Goal: Information Seeking & Learning: Learn about a topic

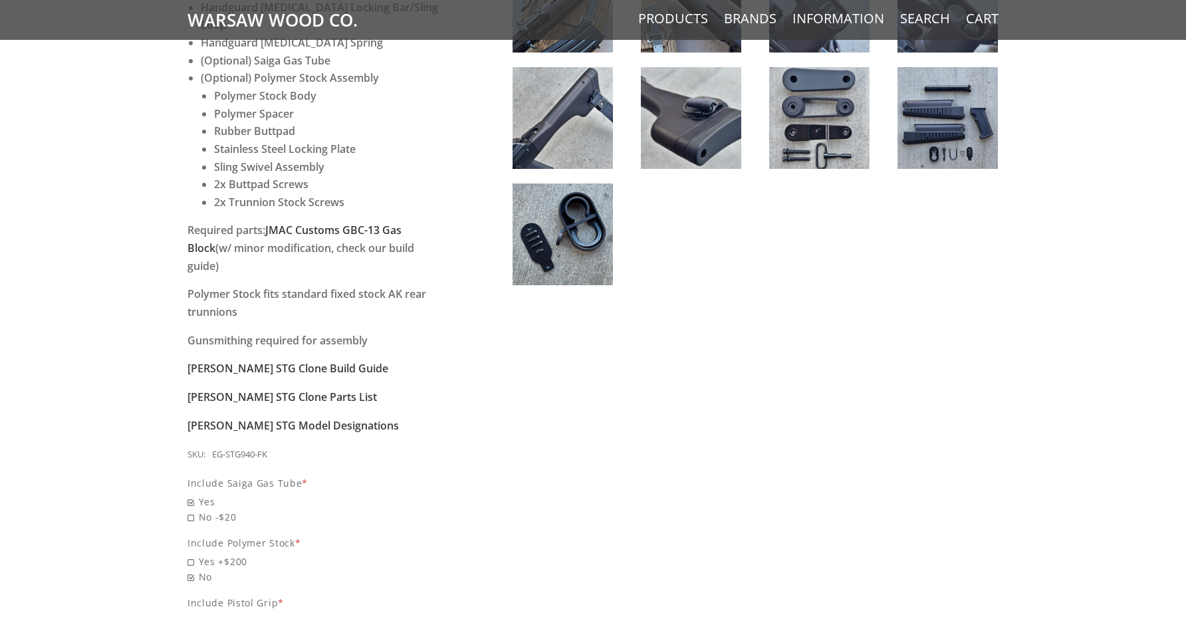
scroll to position [875, 0]
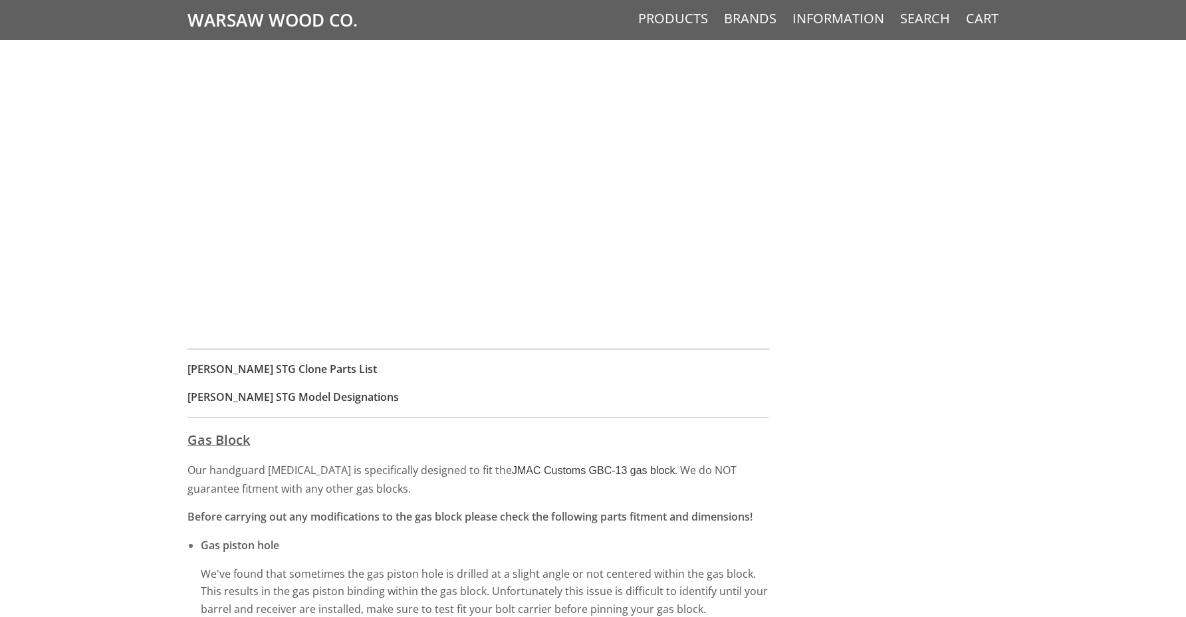
scroll to position [1074, 0]
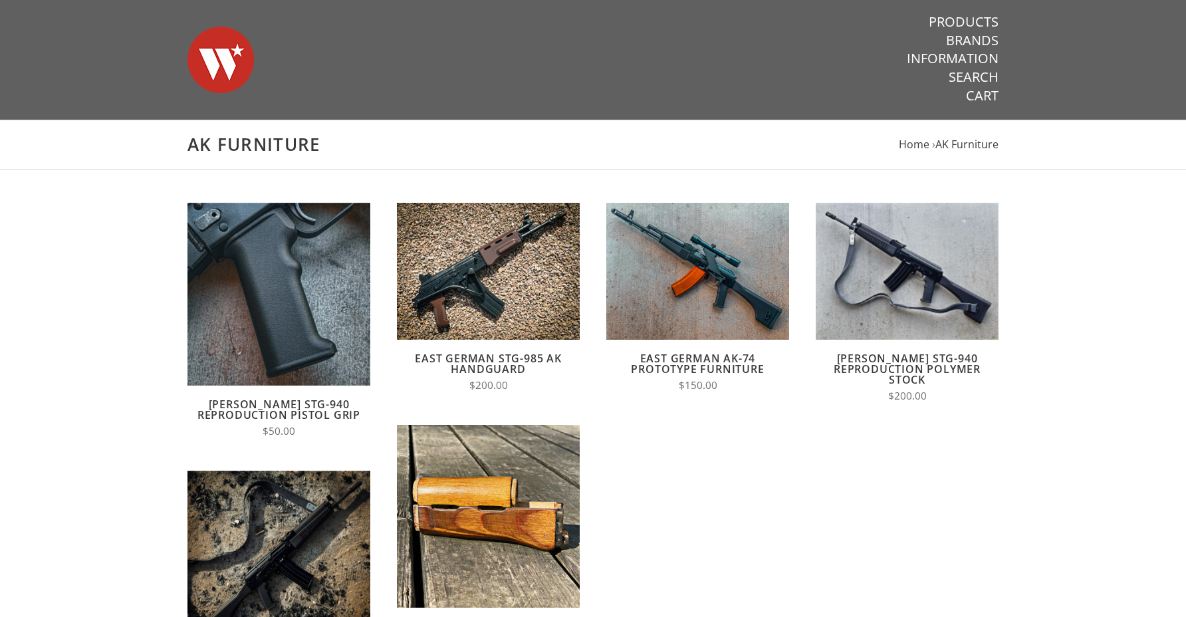
scroll to position [104, 0]
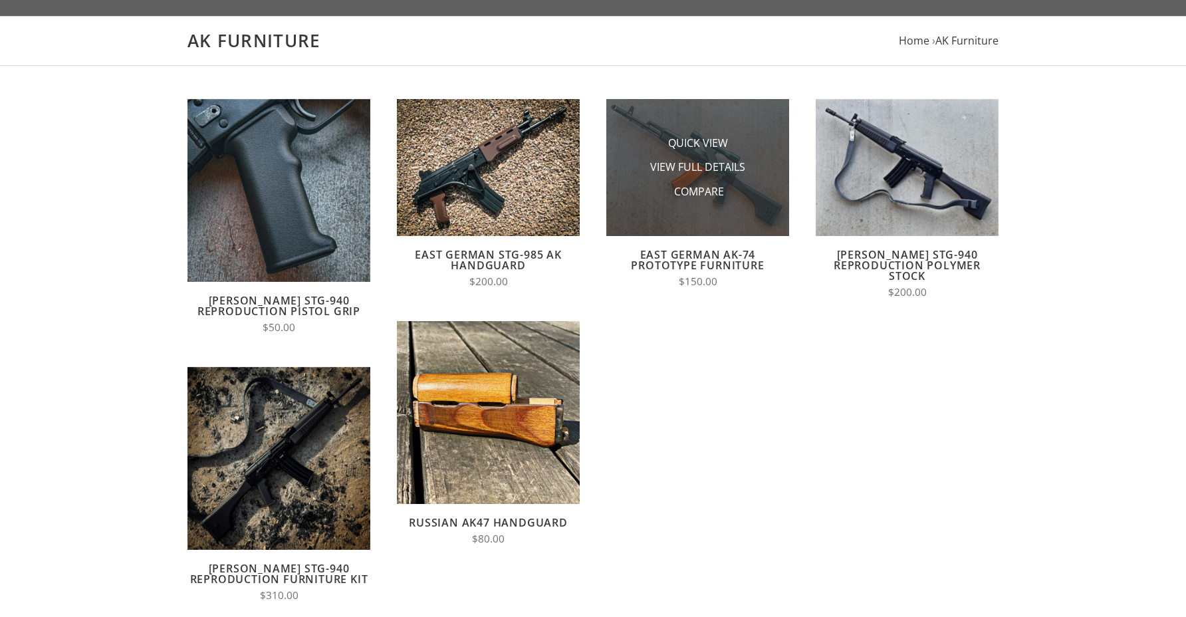
click at [633, 168] on li "View Full Details" at bounding box center [698, 167] width 133 height 25
click at [680, 144] on span "Quick View" at bounding box center [698, 144] width 60 height 17
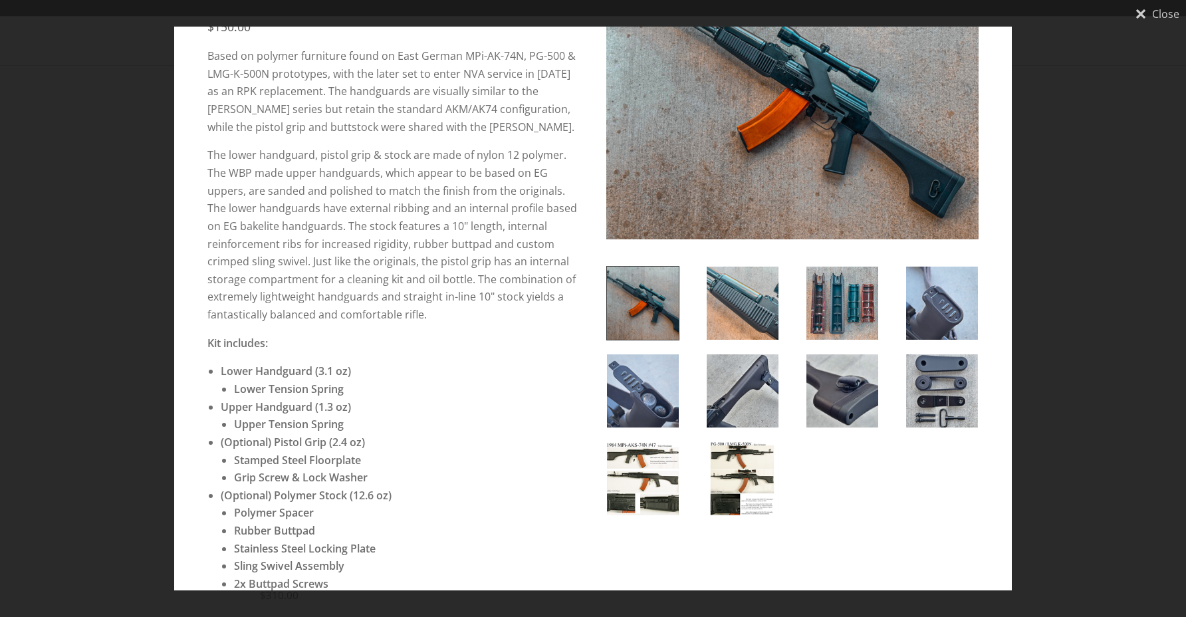
scroll to position [0, 0]
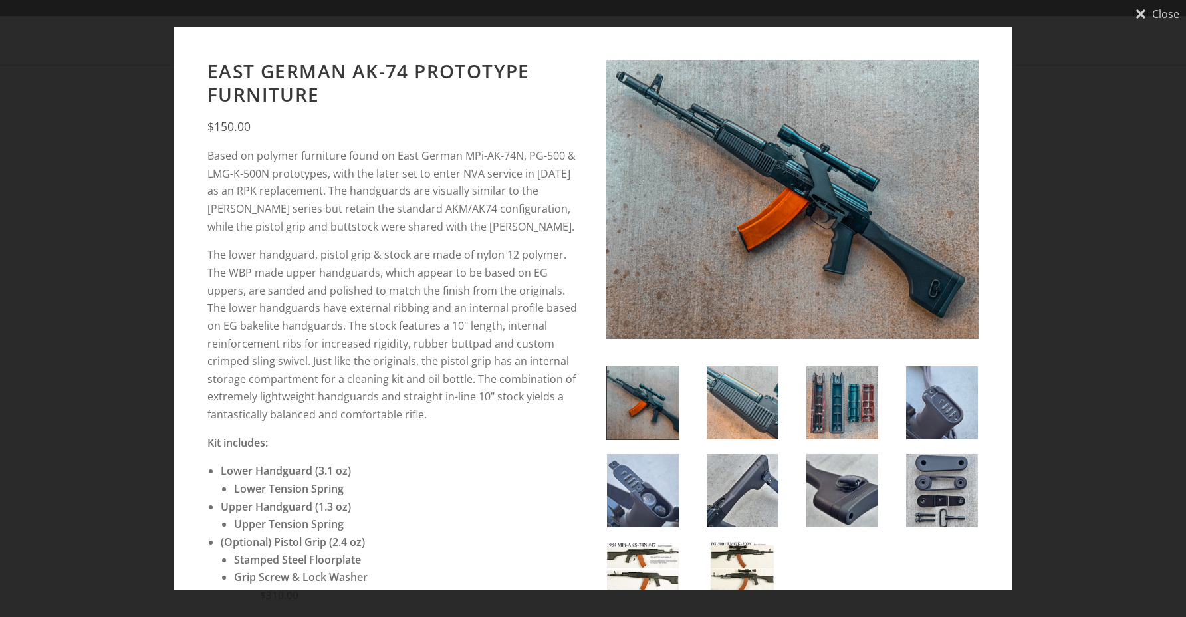
click at [774, 409] on img at bounding box center [743, 402] width 72 height 73
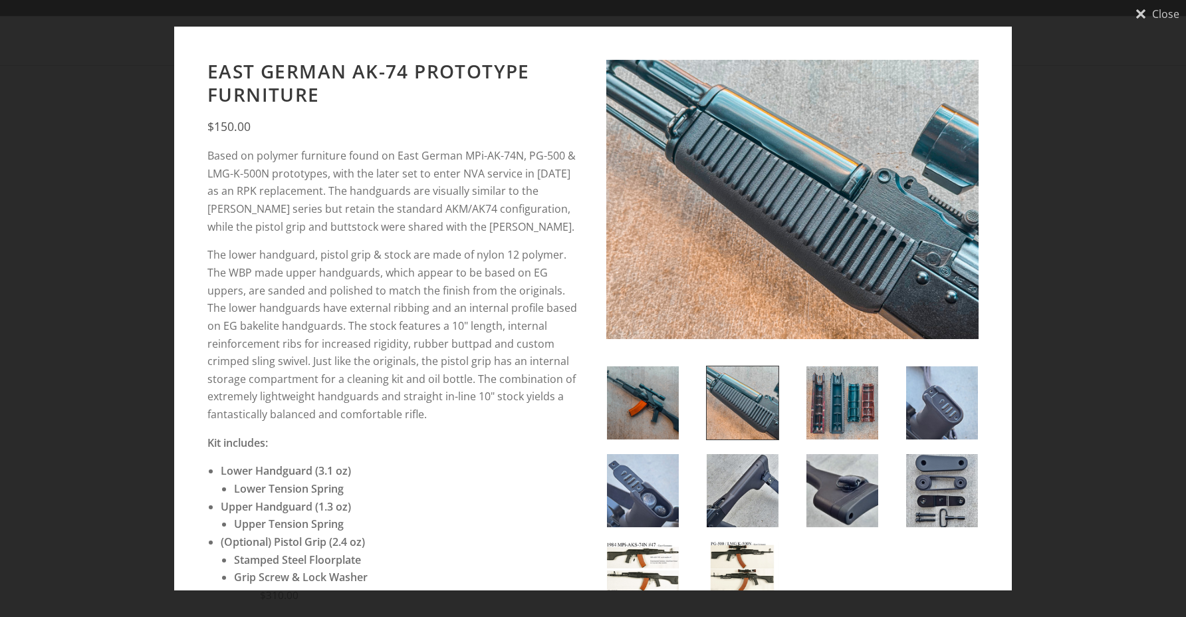
click at [820, 416] on img at bounding box center [843, 402] width 72 height 73
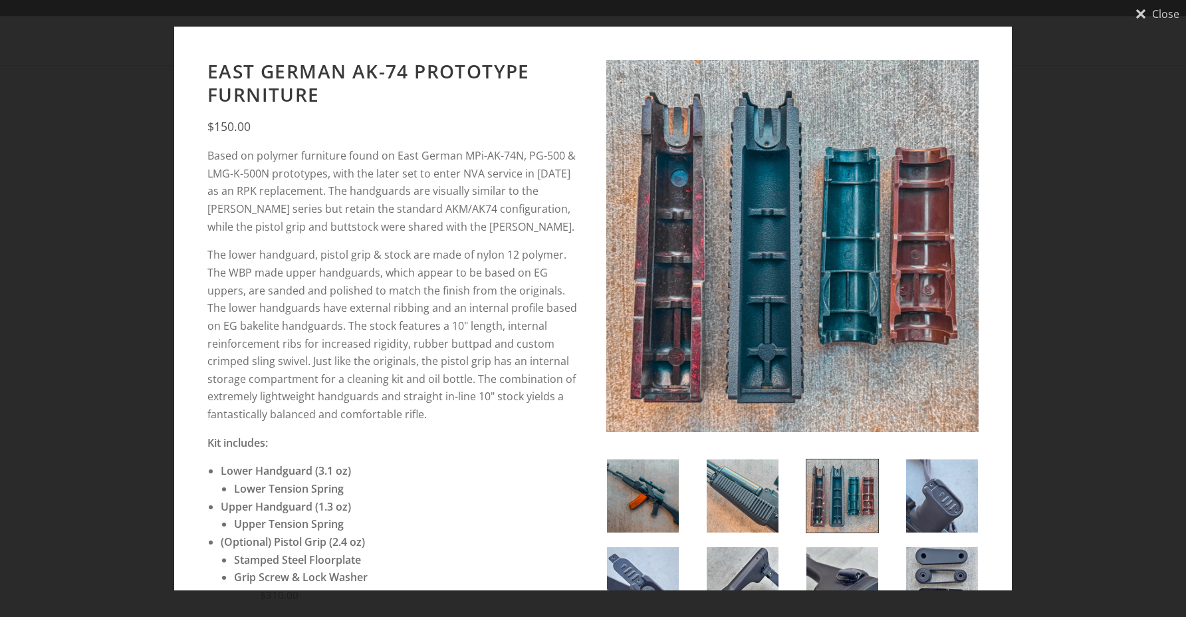
click at [949, 496] on img at bounding box center [942, 495] width 72 height 73
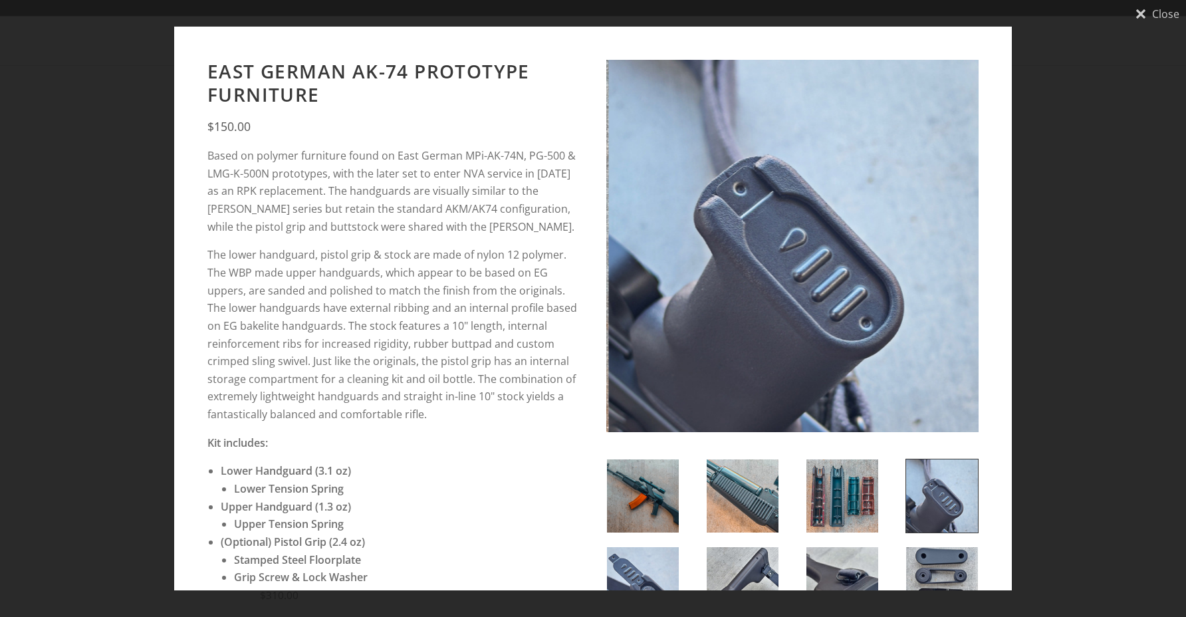
scroll to position [57, 0]
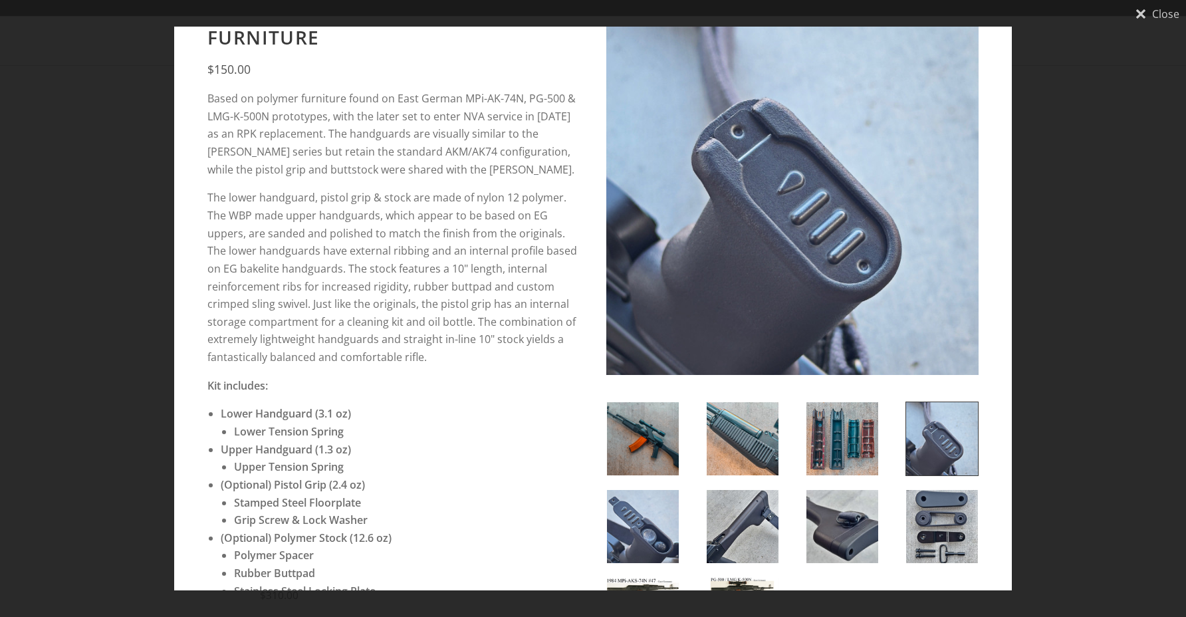
click at [861, 527] on img at bounding box center [843, 526] width 72 height 73
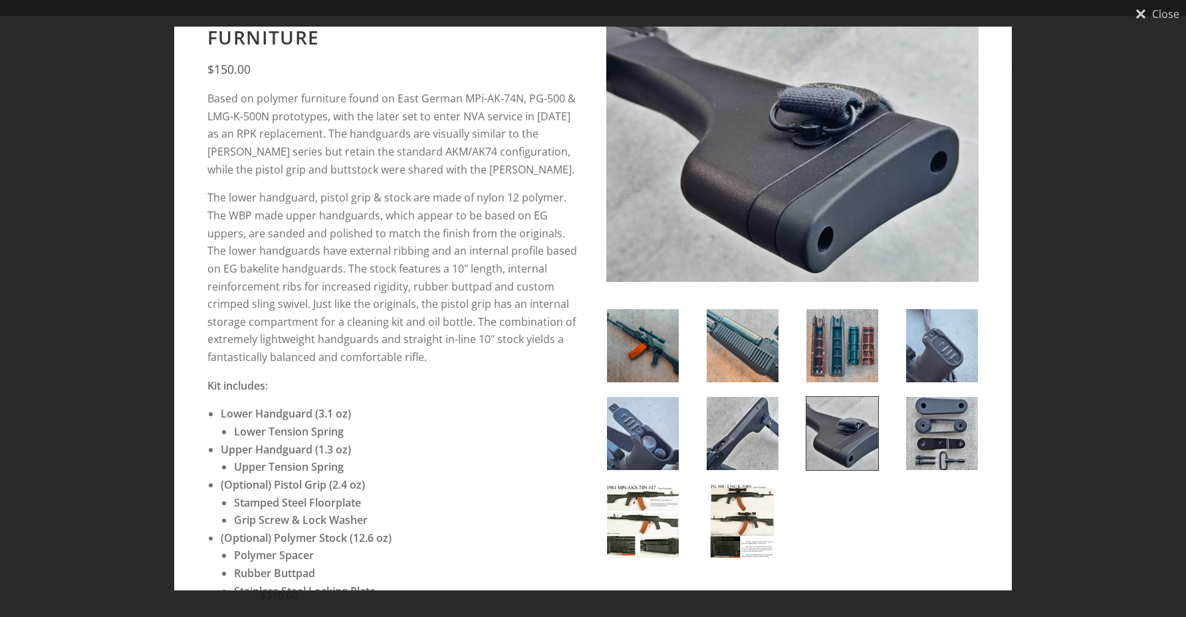
click at [736, 432] on img at bounding box center [743, 433] width 72 height 73
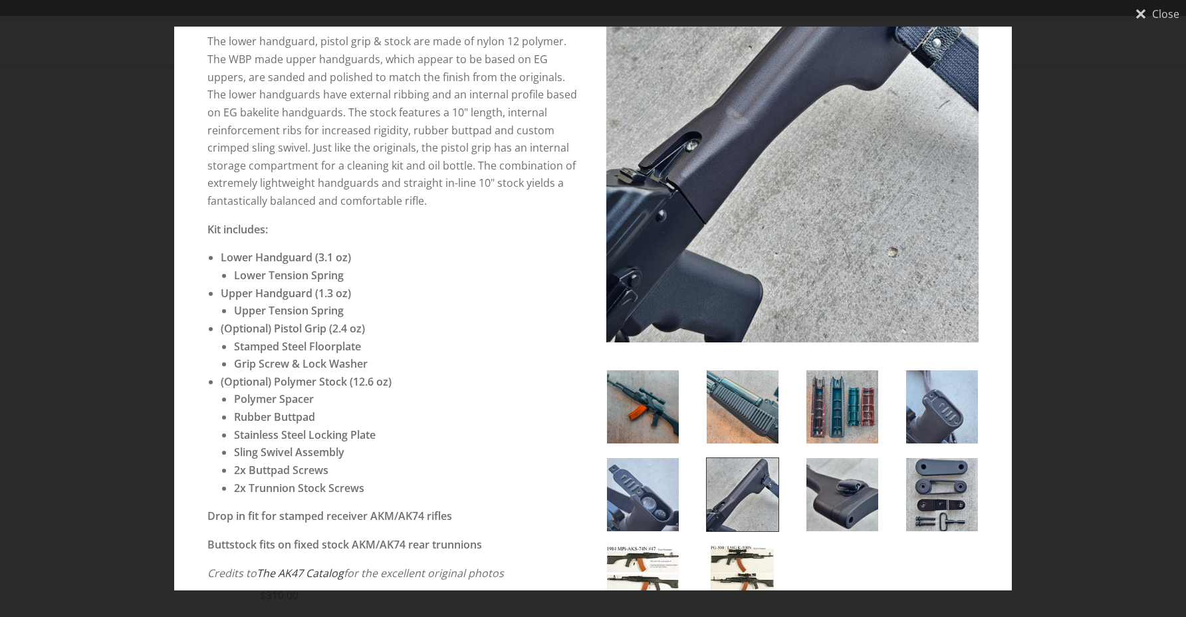
scroll to position [233, 0]
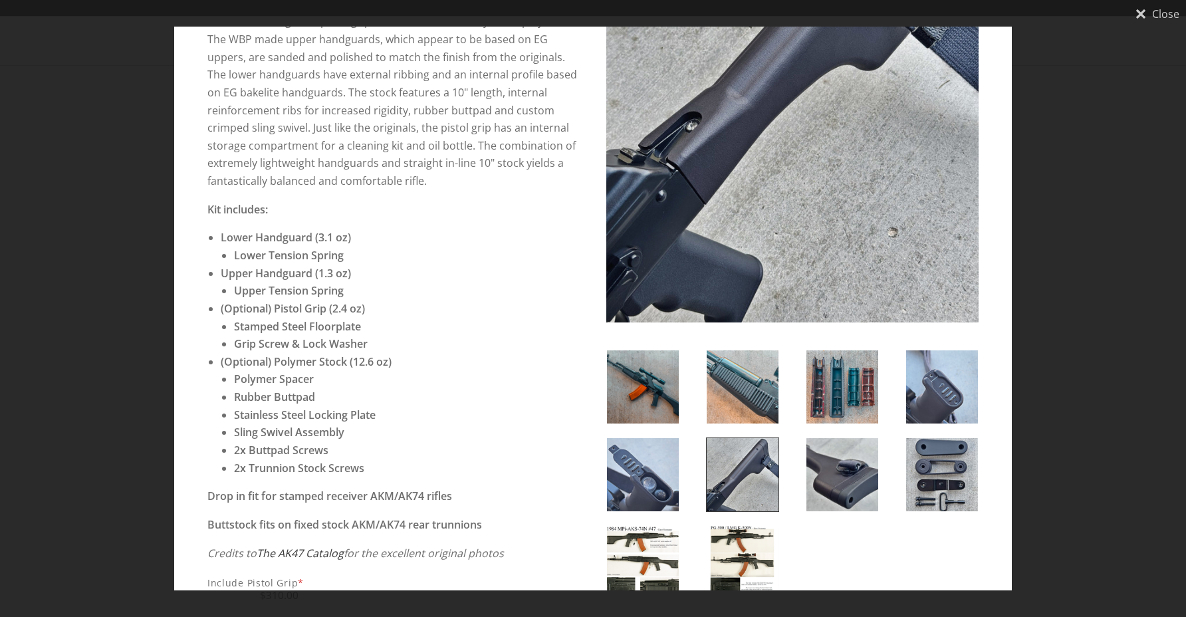
click at [653, 552] on img at bounding box center [643, 562] width 72 height 73
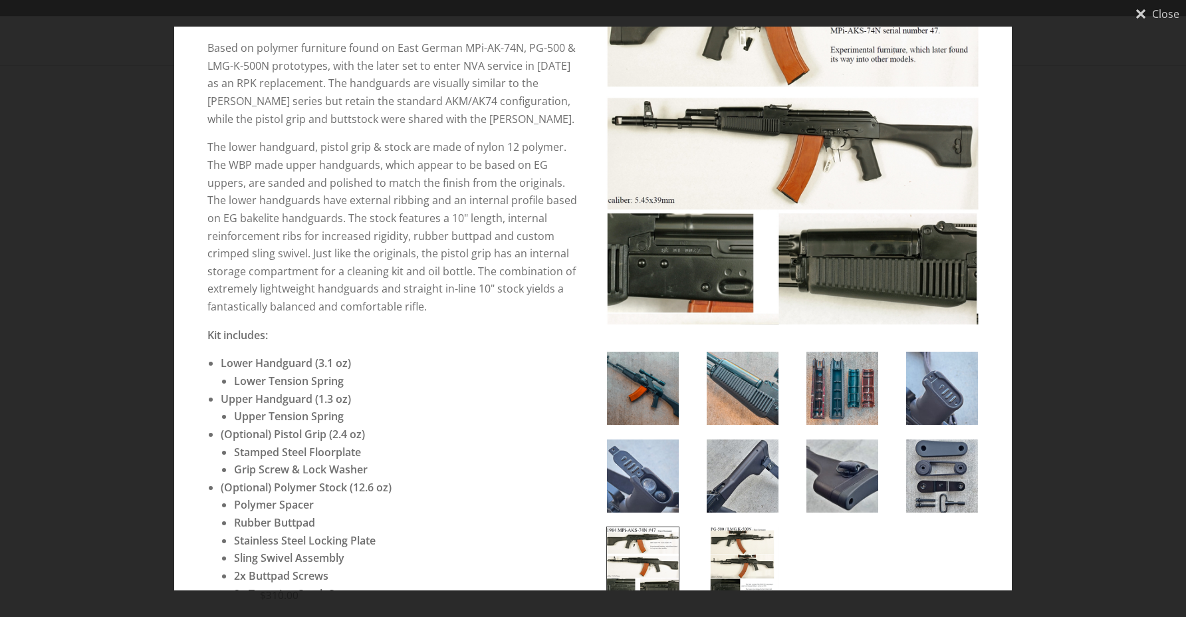
scroll to position [114, 0]
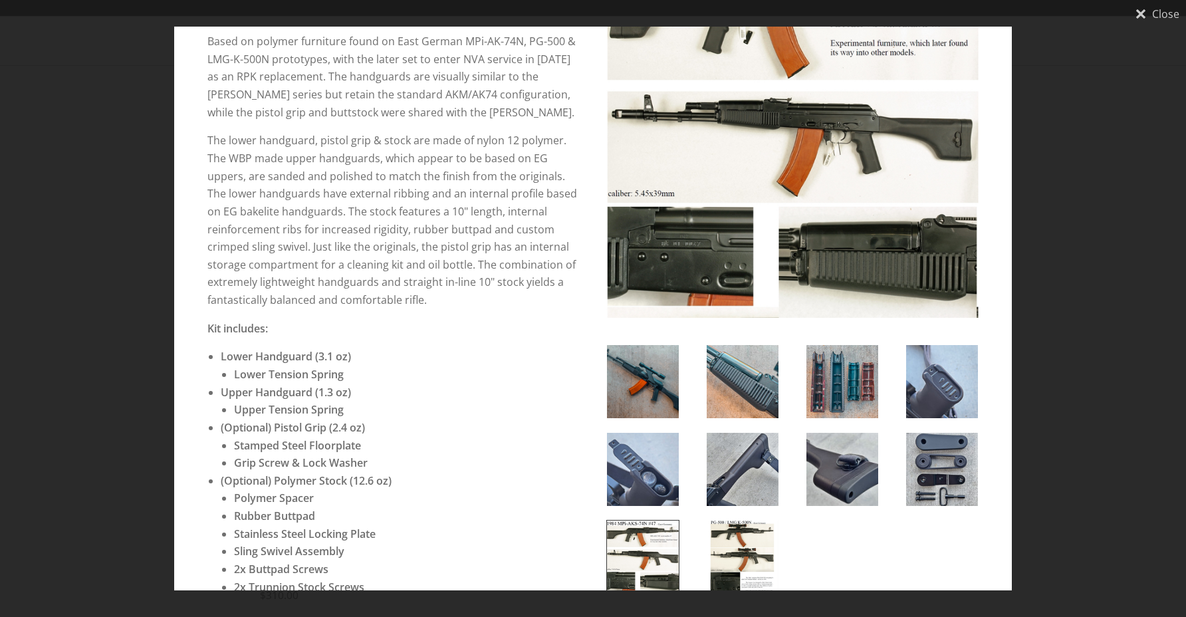
click at [733, 557] on img at bounding box center [743, 557] width 72 height 73
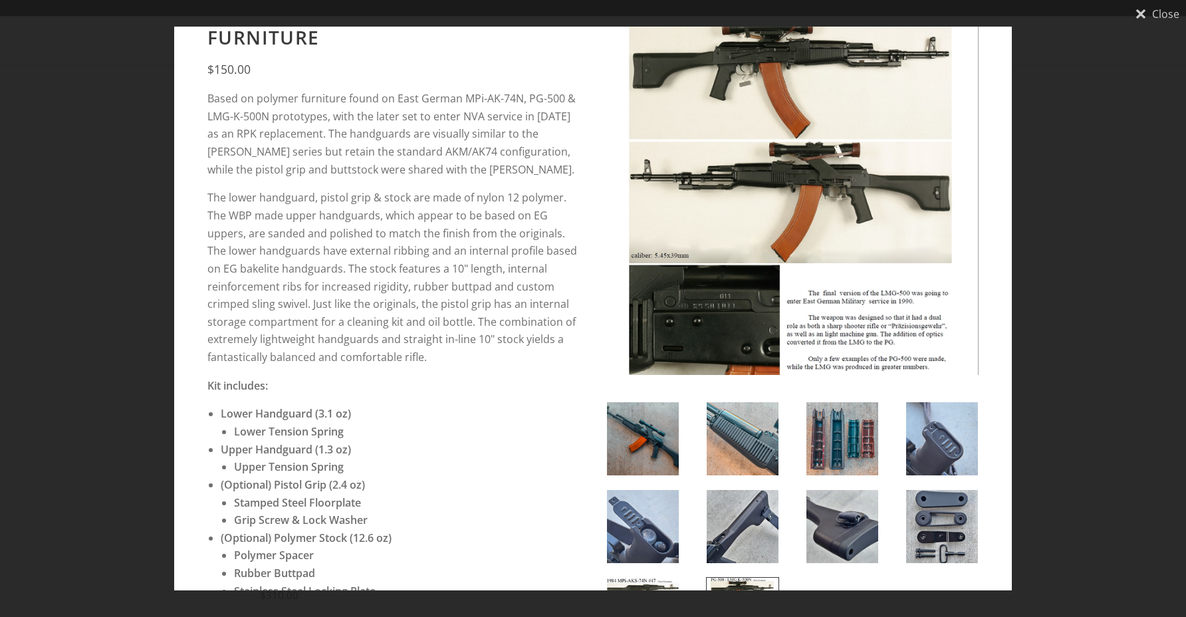
scroll to position [0, 0]
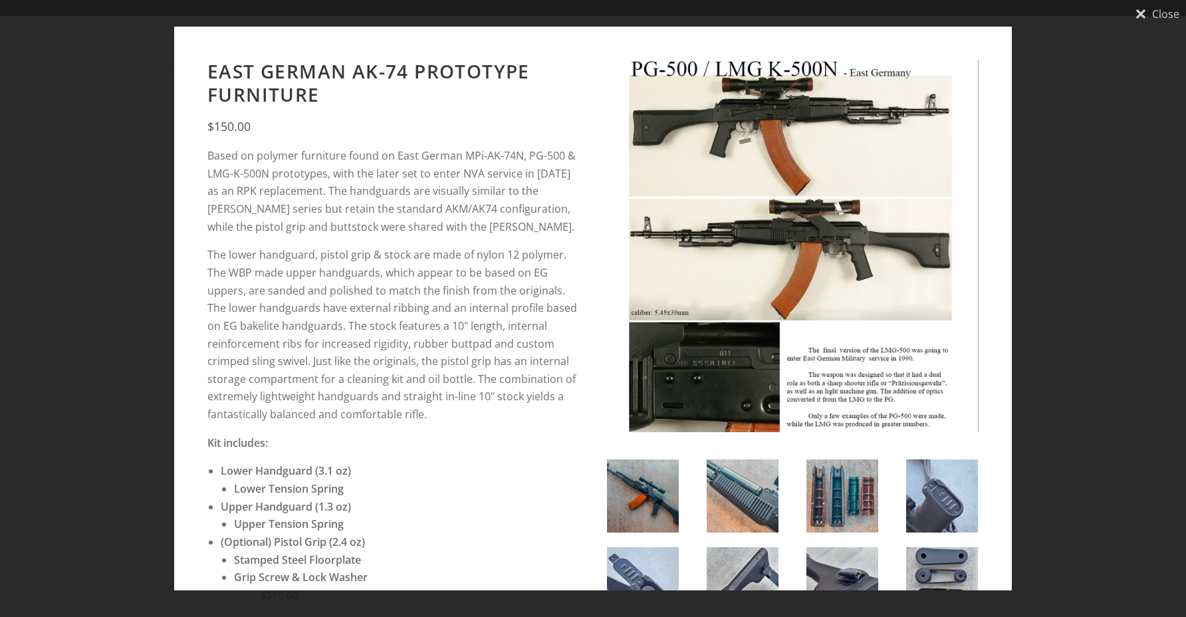
click at [1089, 366] on div "Close East German AK-74 Prototype Furniture $150.00" at bounding box center [593, 308] width 1186 height 617
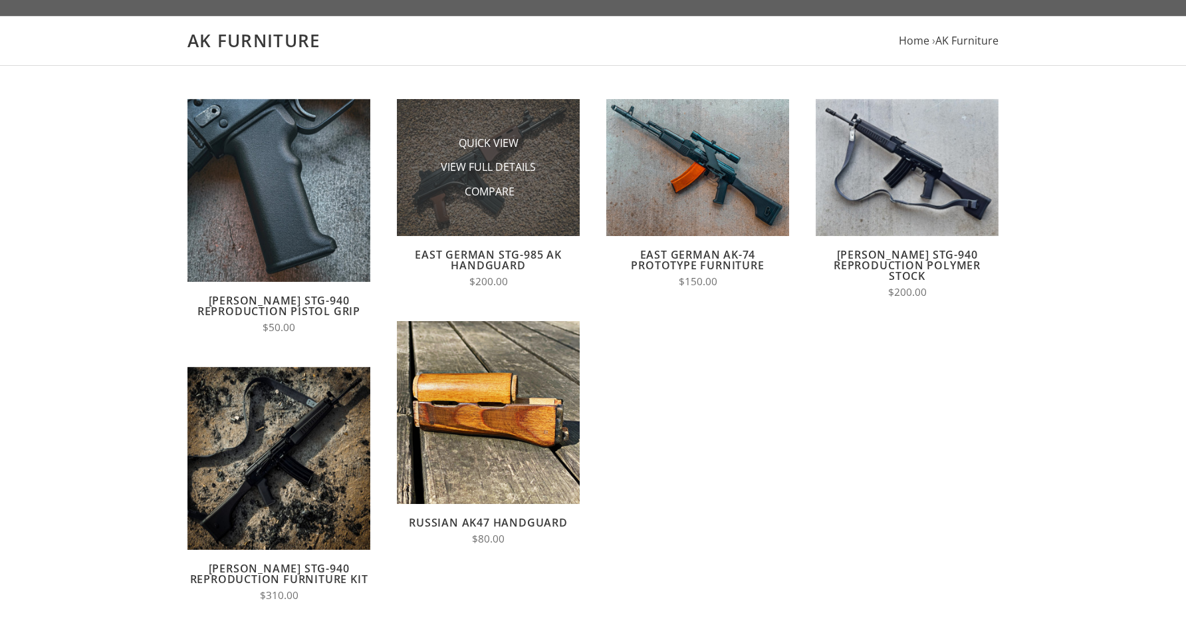
click at [555, 208] on img at bounding box center [488, 167] width 183 height 137
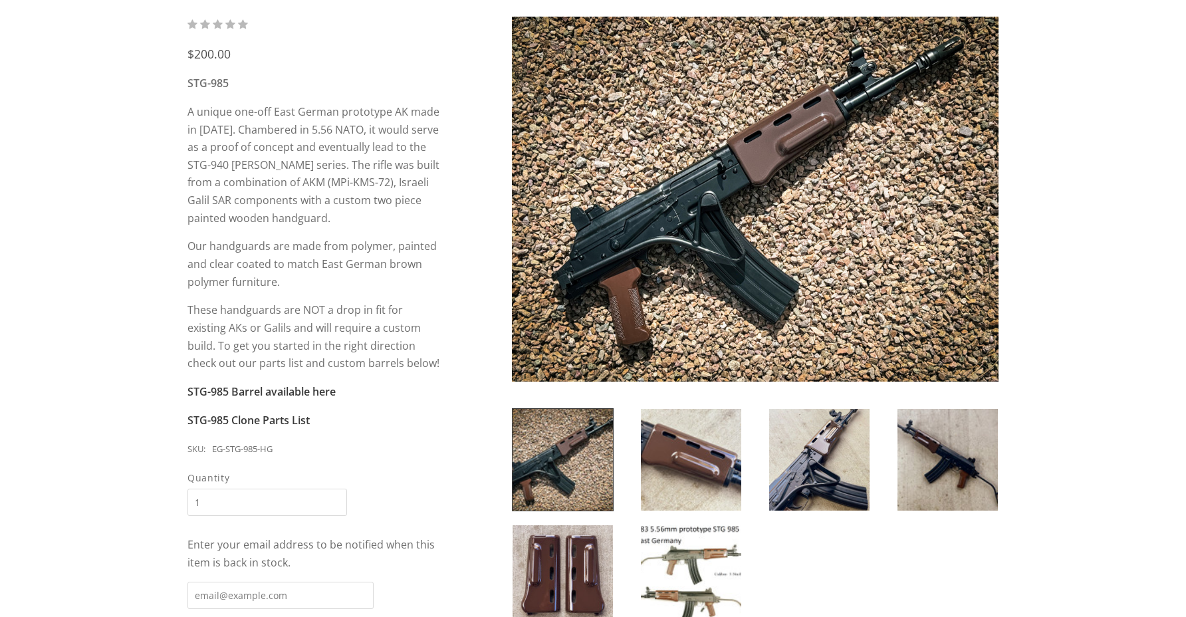
scroll to position [199, 0]
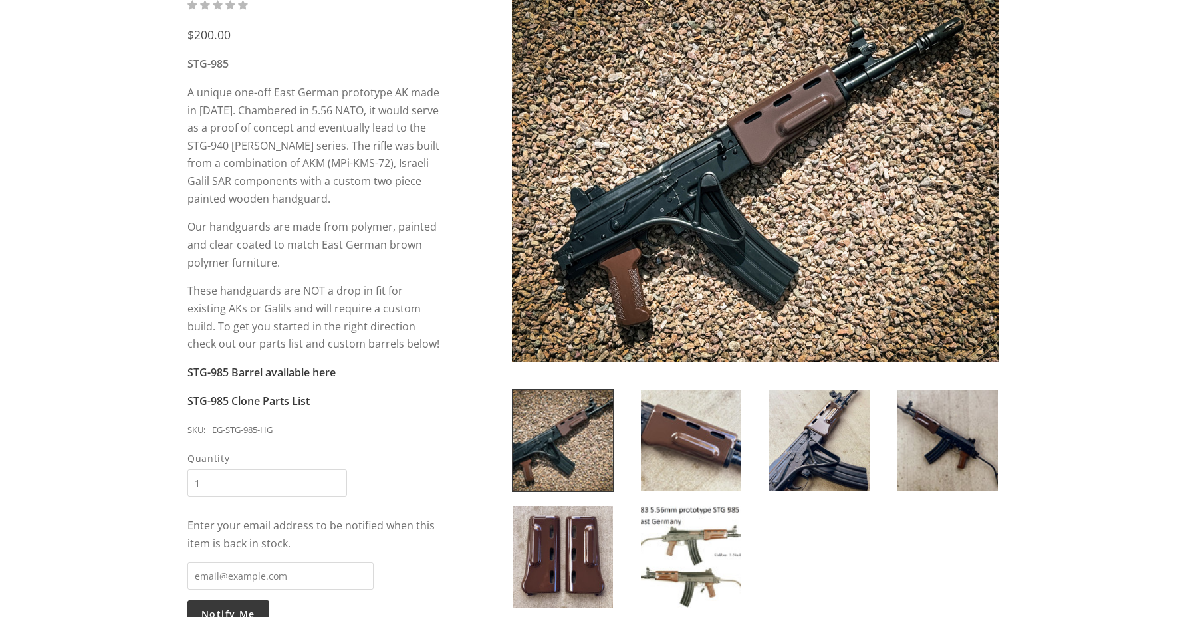
click at [681, 455] on img at bounding box center [691, 441] width 100 height 102
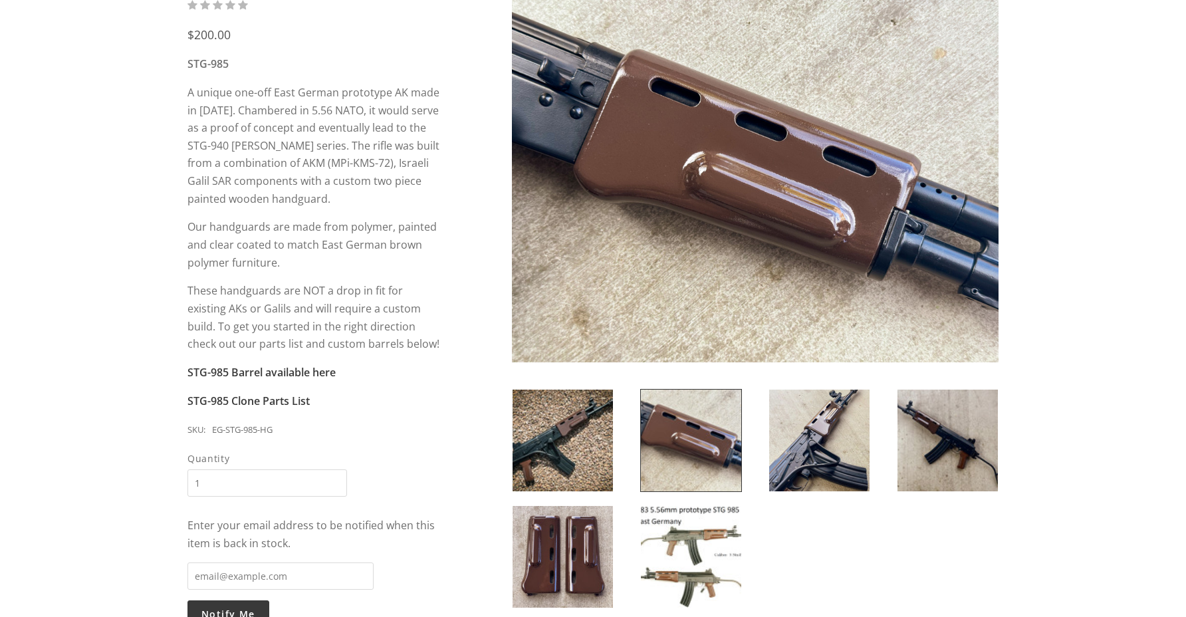
click at [781, 452] on img at bounding box center [819, 441] width 100 height 102
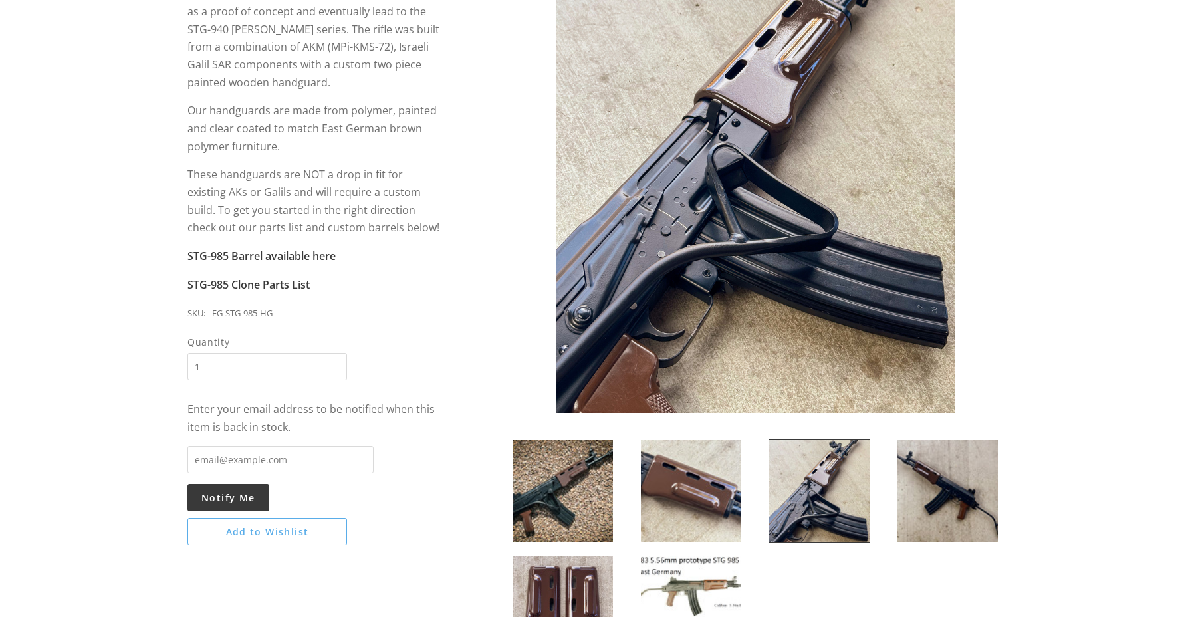
scroll to position [317, 0]
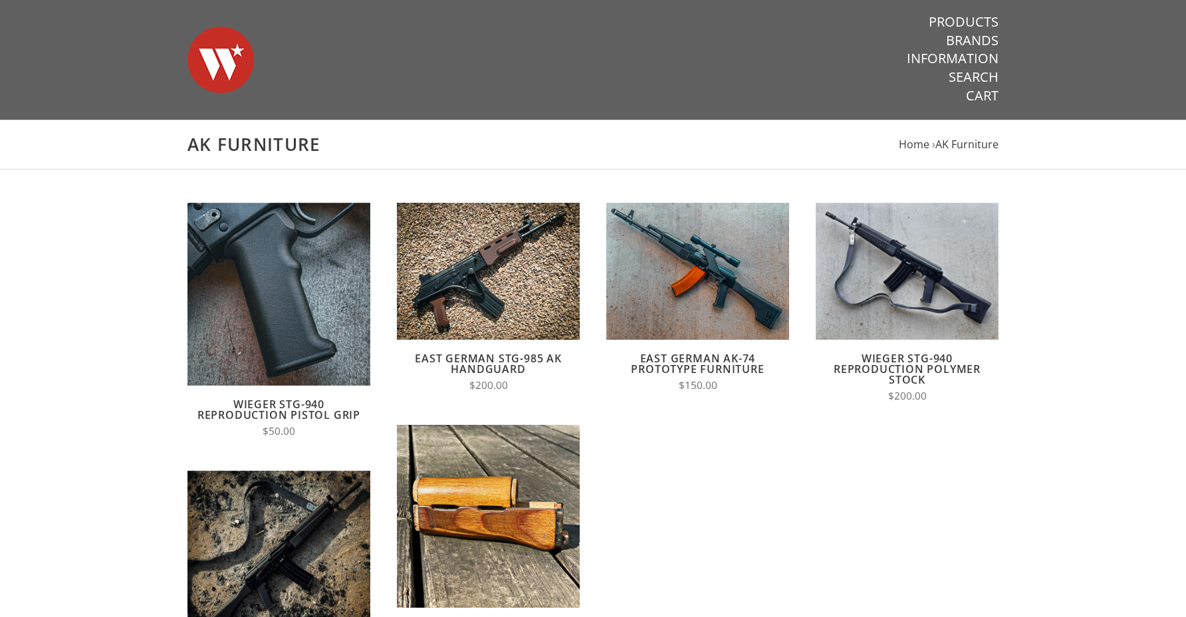
scroll to position [104, 0]
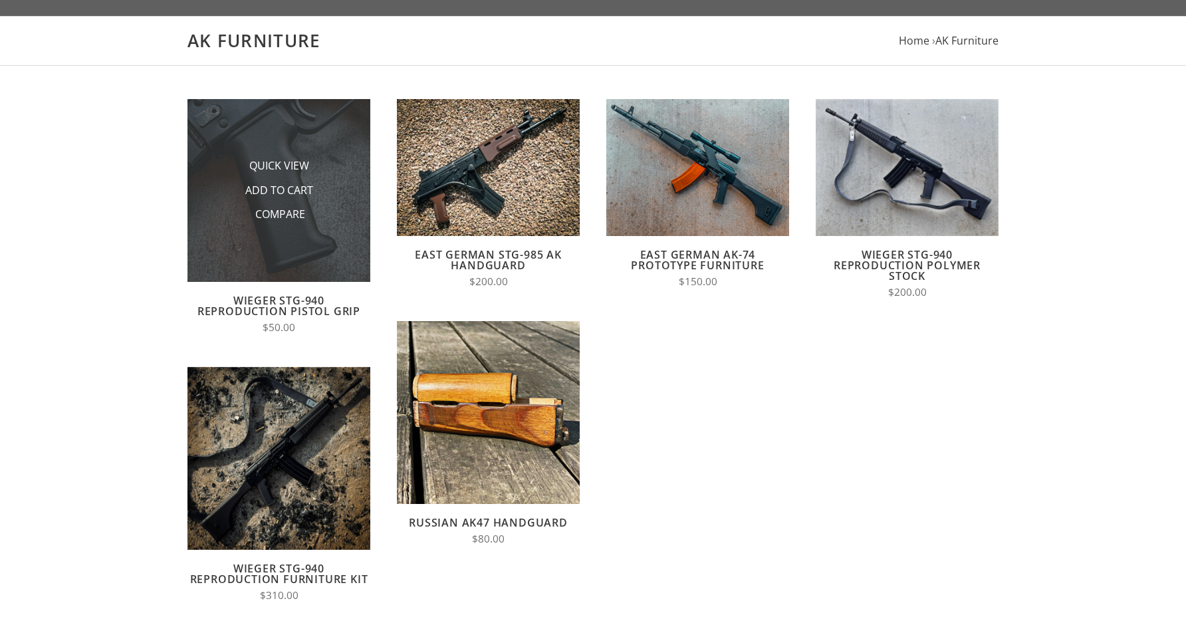
click at [218, 156] on li "Quick View" at bounding box center [279, 166] width 133 height 25
click at [229, 168] on li "Quick View" at bounding box center [279, 166] width 133 height 25
click at [258, 166] on span "Quick View" at bounding box center [279, 166] width 60 height 17
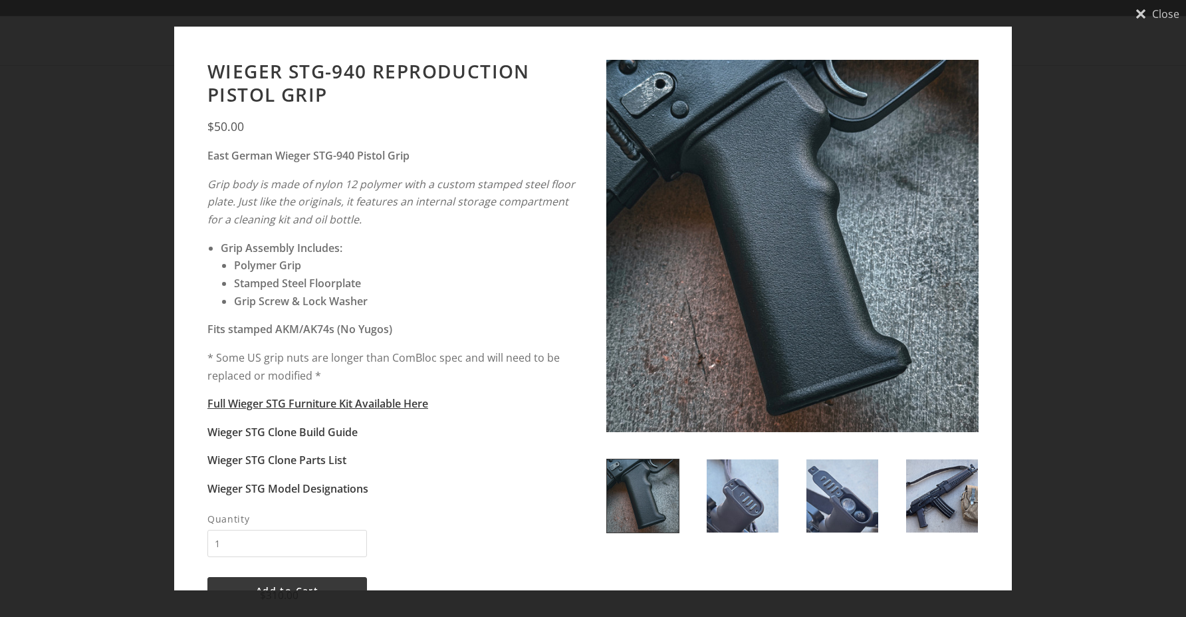
click at [942, 517] on img at bounding box center [942, 495] width 72 height 73
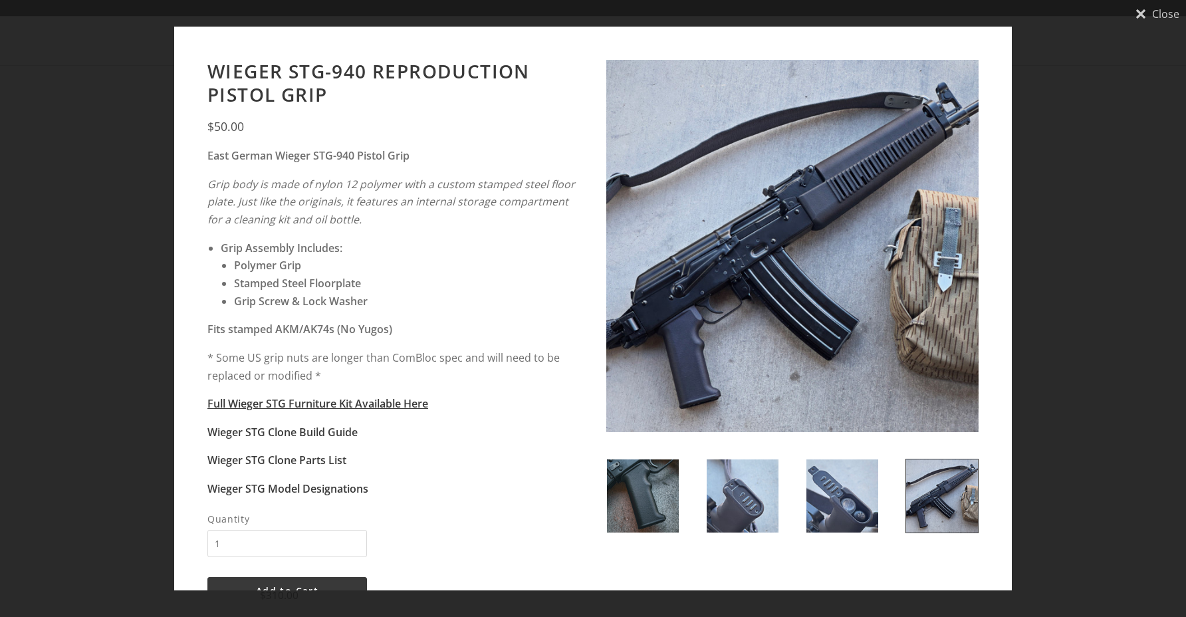
click at [839, 501] on img at bounding box center [843, 495] width 72 height 73
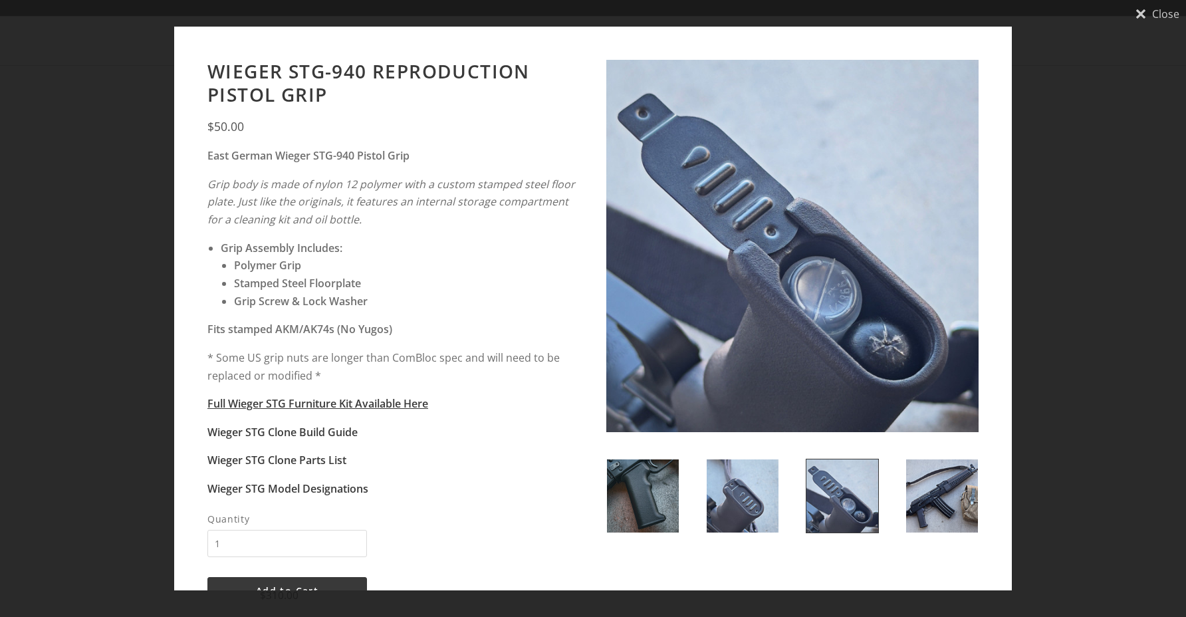
click at [745, 497] on img at bounding box center [743, 495] width 72 height 73
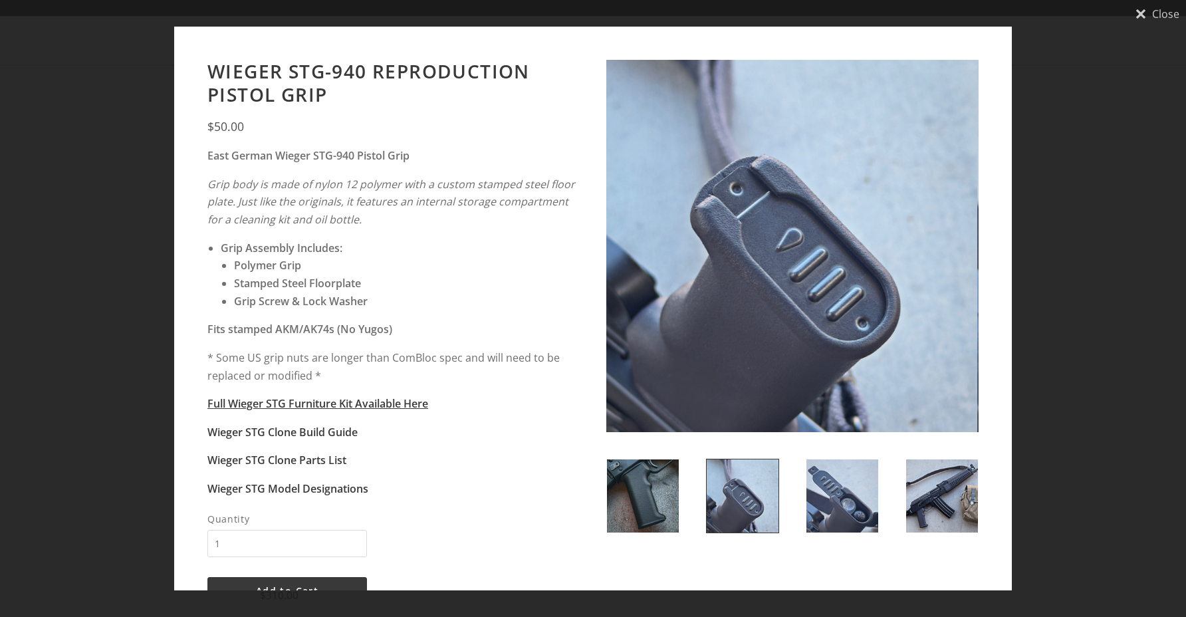
click at [654, 488] on img at bounding box center [643, 495] width 72 height 73
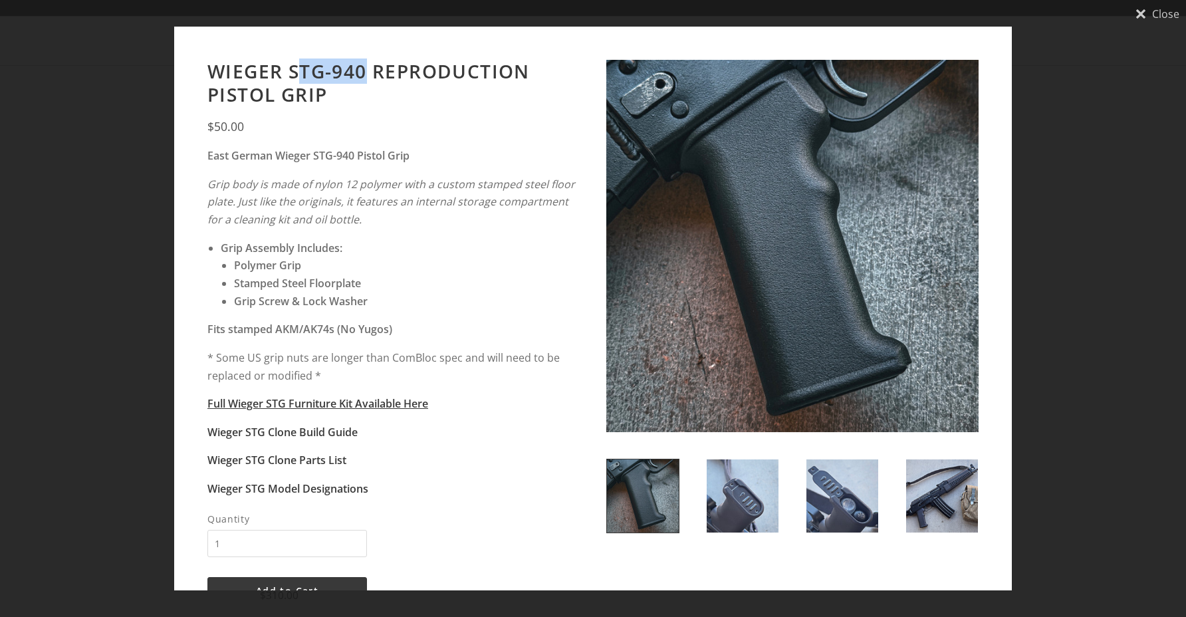
drag, startPoint x: 294, startPoint y: 74, endPoint x: 365, endPoint y: 74, distance: 71.1
click at [365, 74] on h2 "Wieger STG-940 Reproduction Pistol Grip" at bounding box center [393, 83] width 372 height 47
drag, startPoint x: 365, startPoint y: 74, endPoint x: 292, endPoint y: 72, distance: 73.2
click at [292, 72] on h2 "Wieger STG-940 Reproduction Pistol Grip" at bounding box center [393, 83] width 372 height 47
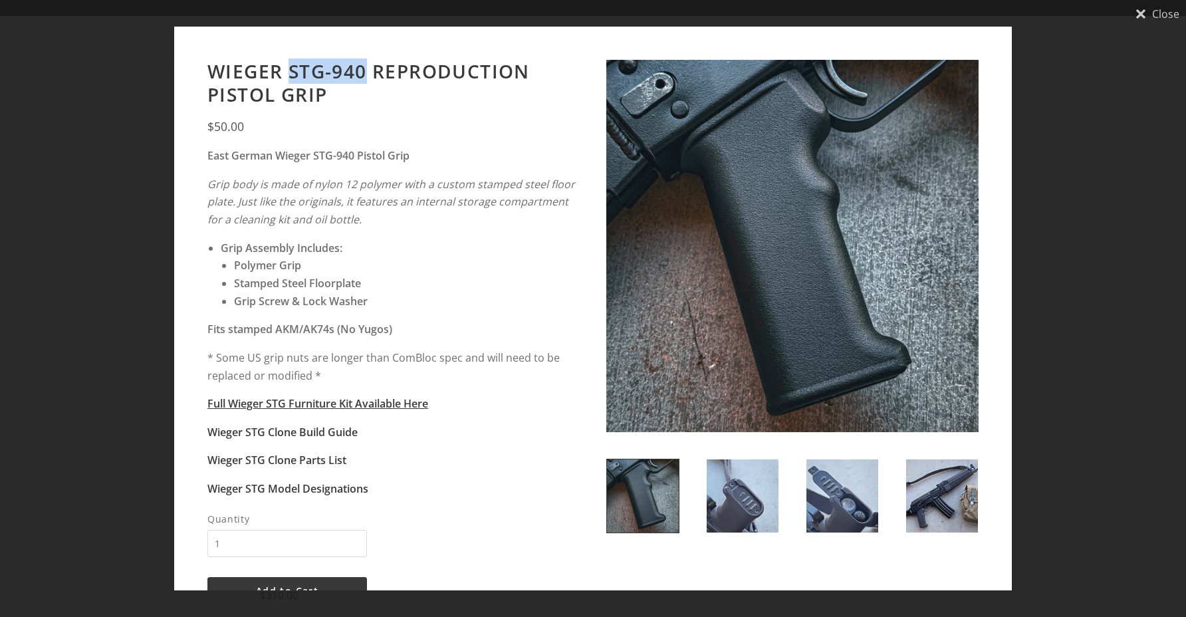
click at [807, 500] on img at bounding box center [843, 495] width 72 height 73
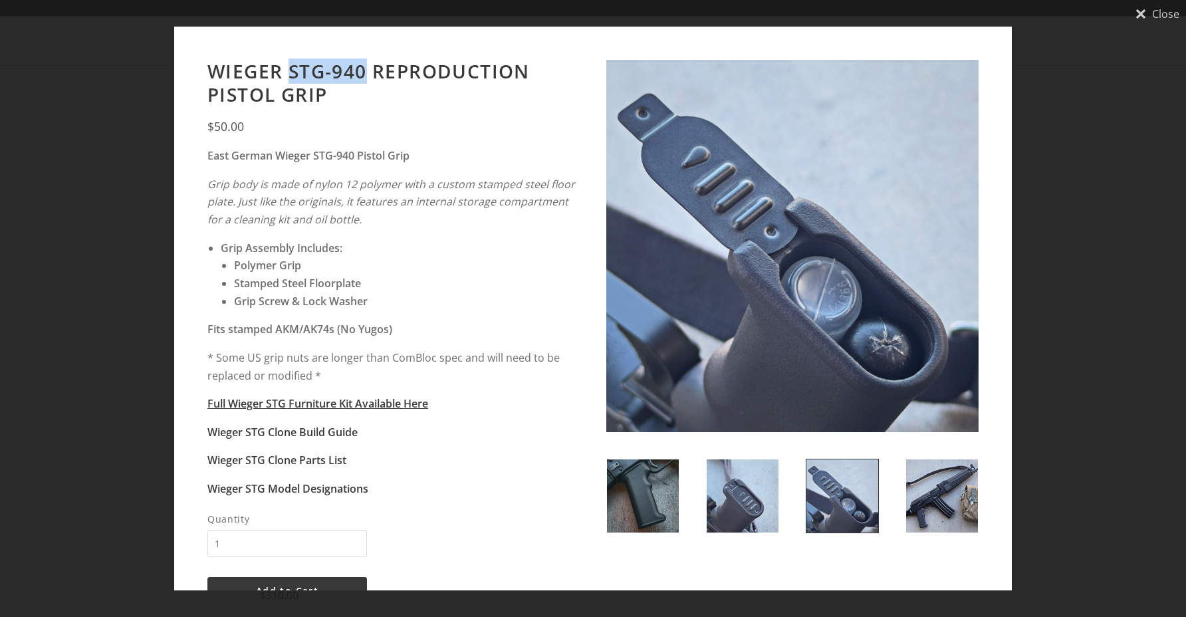
click at [755, 494] on img at bounding box center [743, 495] width 72 height 73
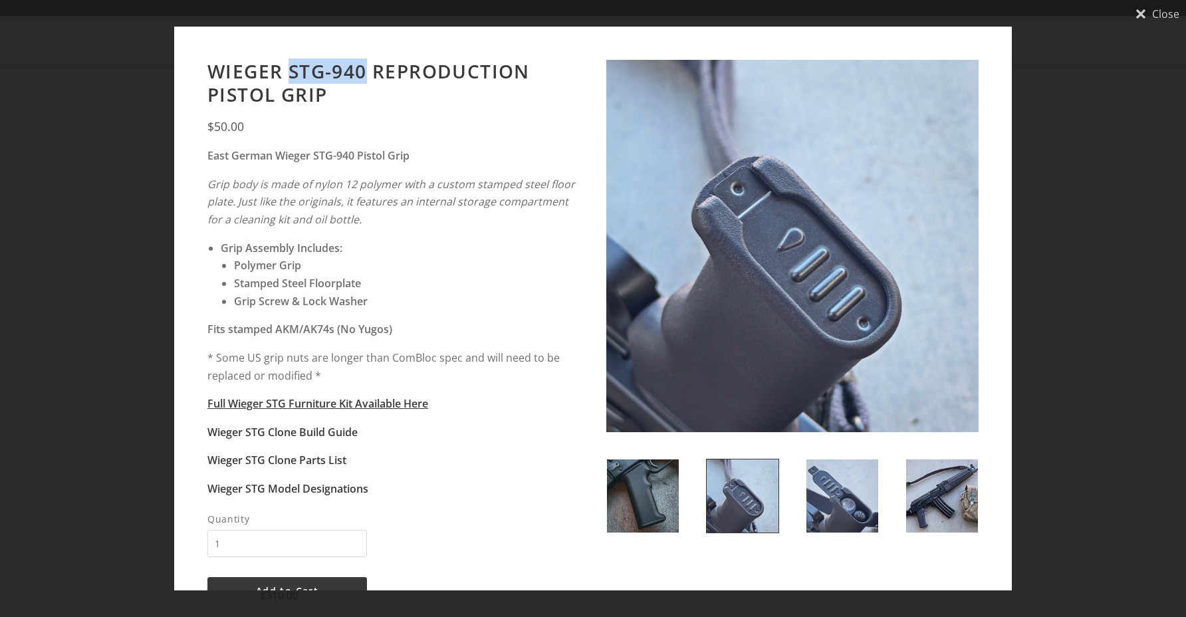
click at [925, 496] on img at bounding box center [942, 495] width 72 height 73
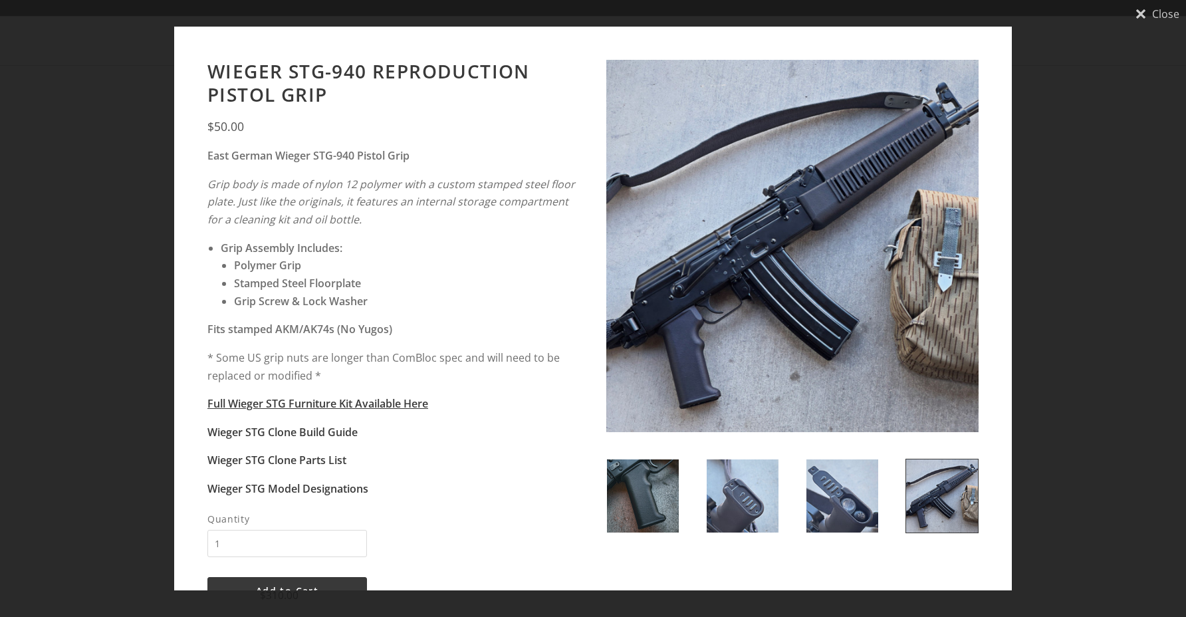
click at [1037, 342] on div "Close Wieger STG-940 Reproduction Pistol Grip $50.00 East German Wieger STG-940…" at bounding box center [593, 308] width 1186 height 617
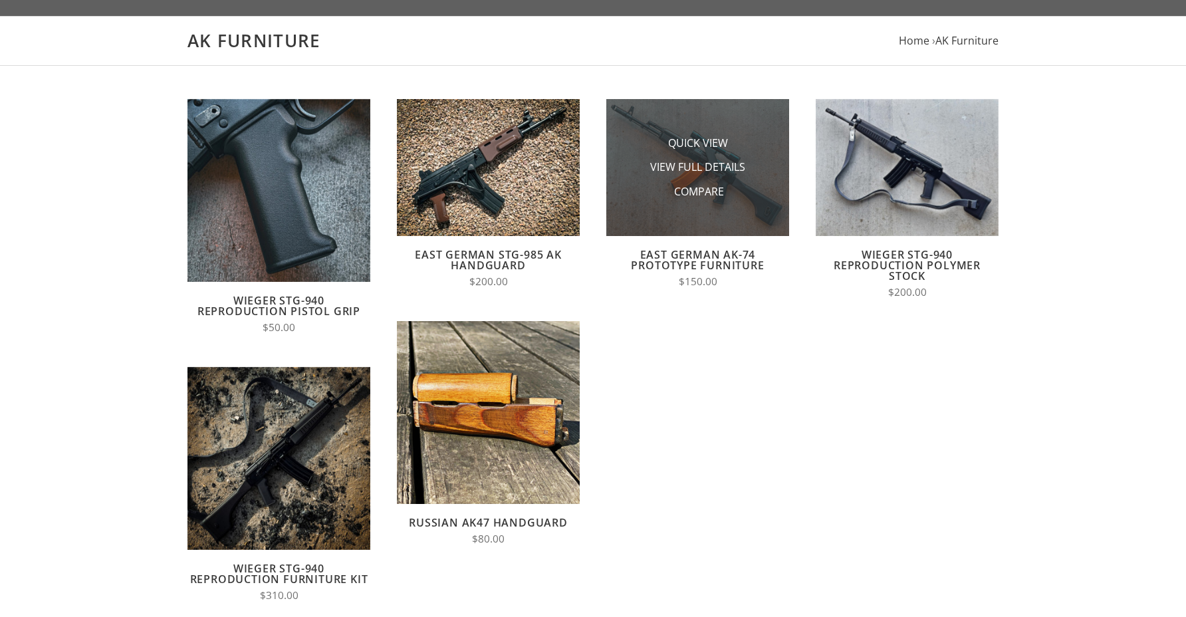
click at [689, 209] on img at bounding box center [697, 167] width 183 height 137
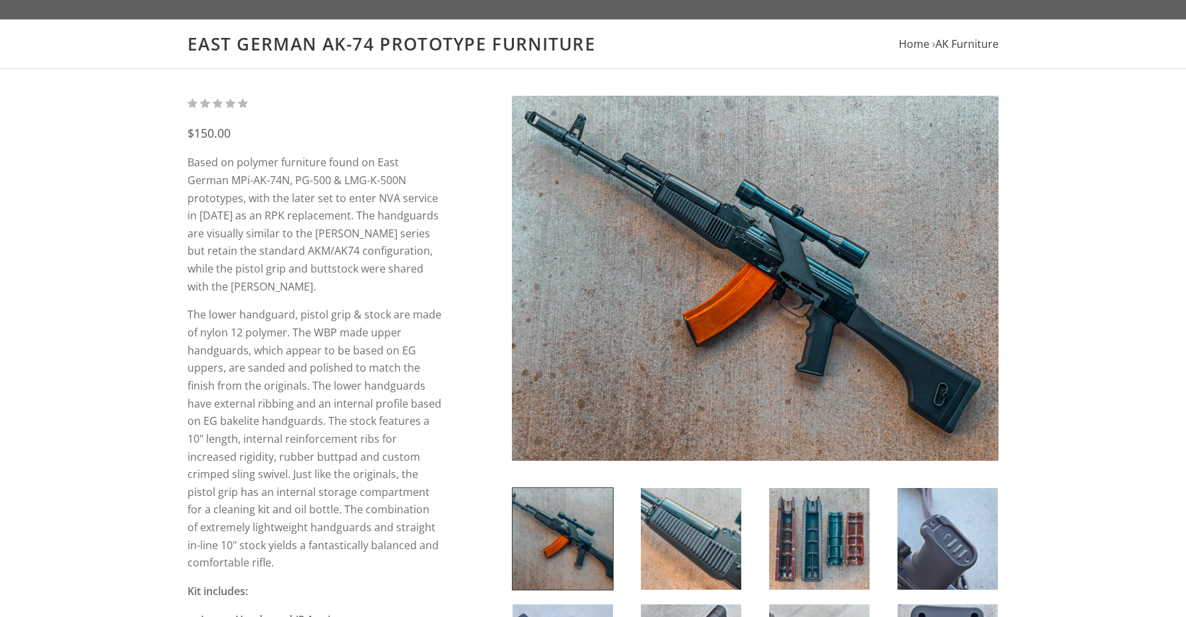
scroll to position [222, 0]
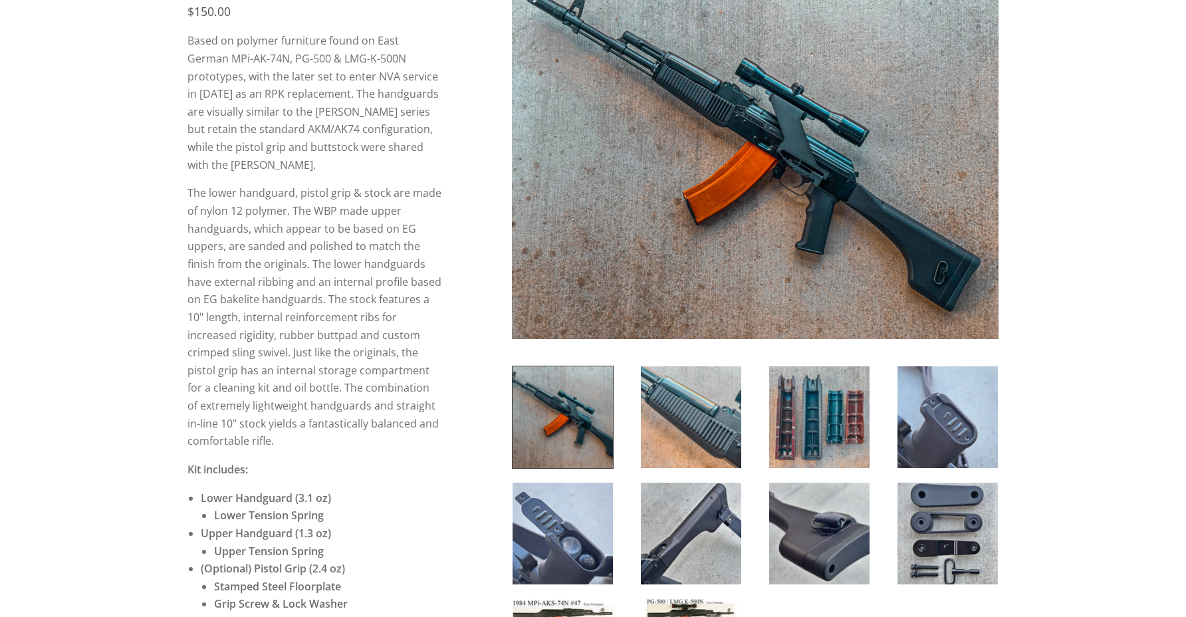
click at [679, 390] on img at bounding box center [691, 417] width 100 height 102
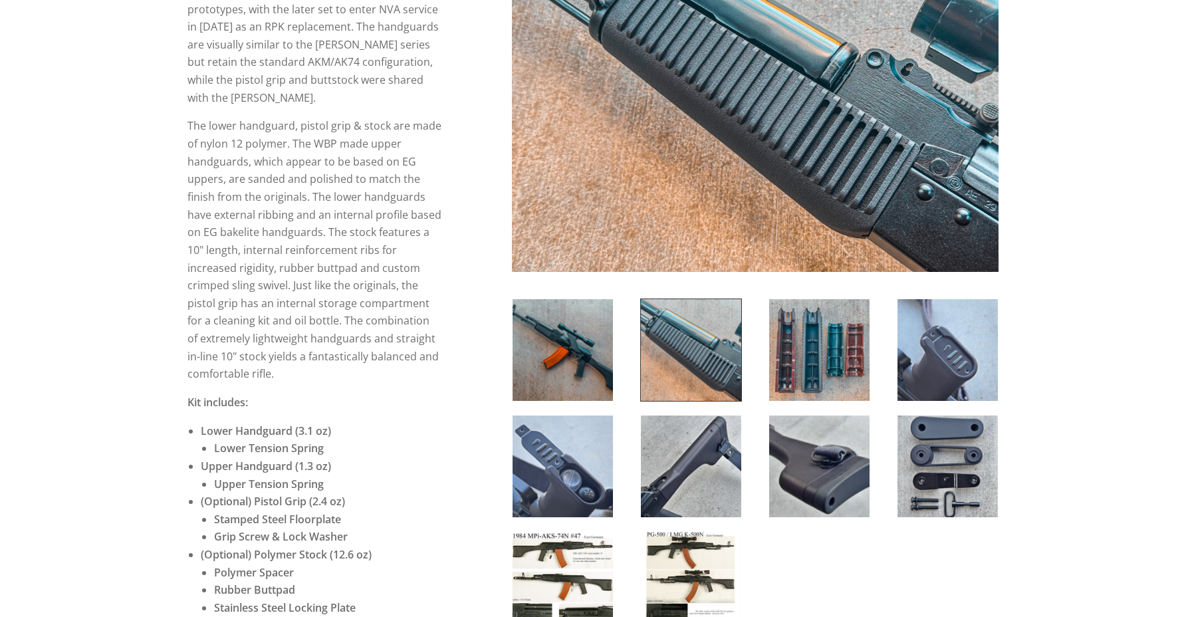
scroll to position [291, 0]
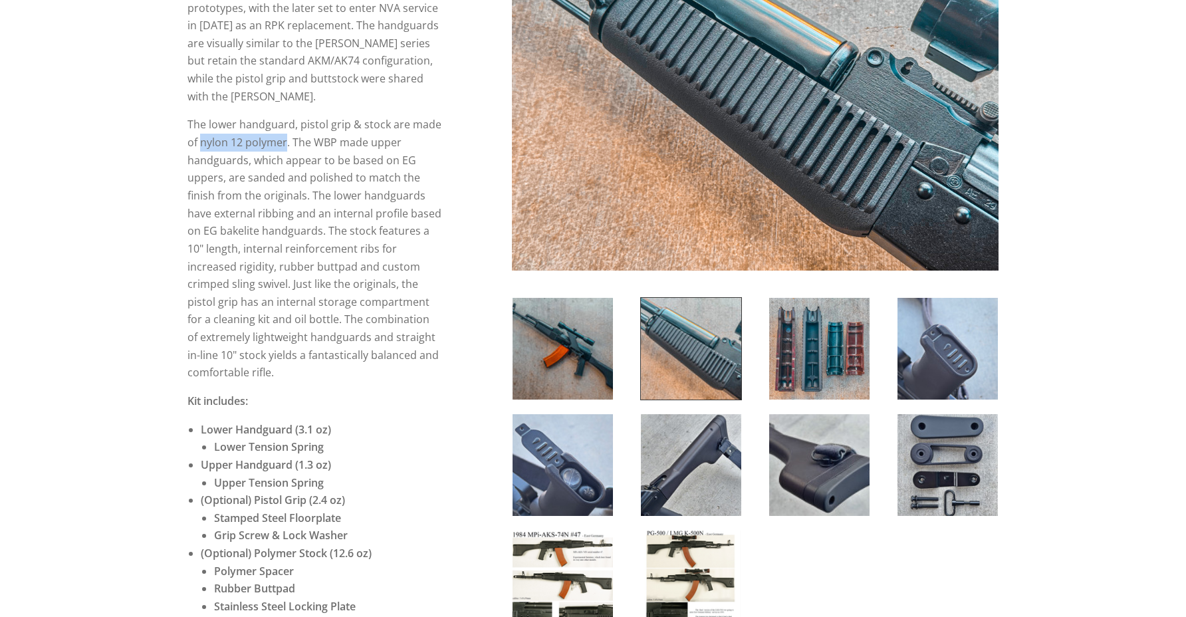
drag, startPoint x: 201, startPoint y: 130, endPoint x: 285, endPoint y: 129, distance: 83.8
click at [285, 129] on p "The lower handguard, pistol grip & stock are made of nylon 12 polymer. The WBP …" at bounding box center [315, 249] width 255 height 266
click at [936, 366] on img at bounding box center [948, 349] width 100 height 102
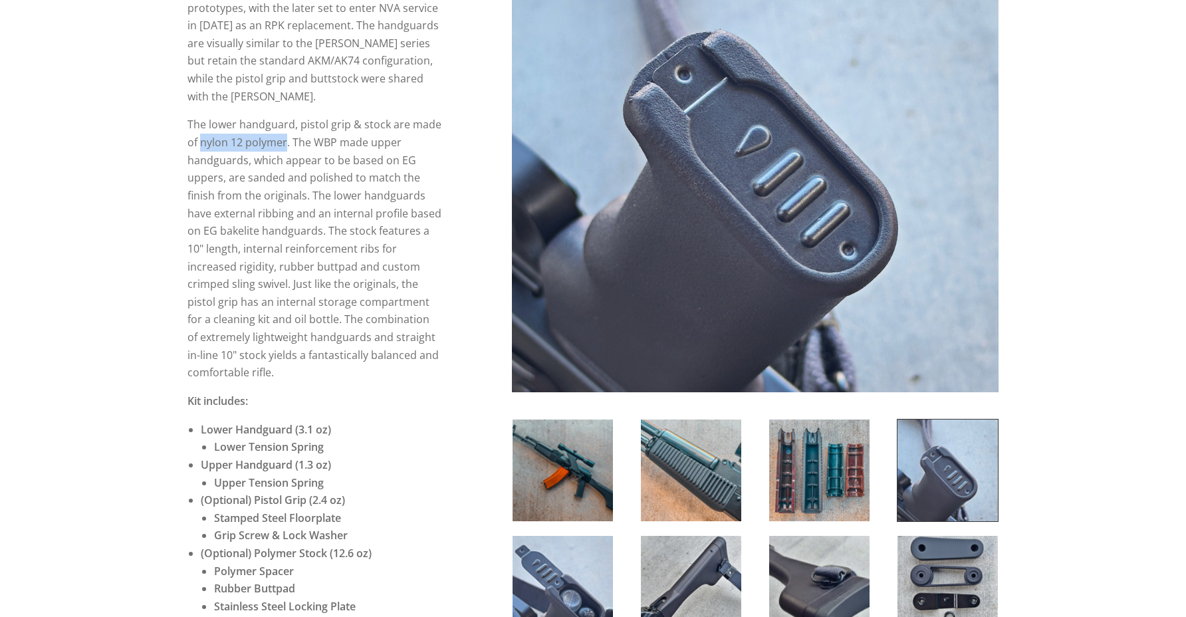
click at [787, 551] on img at bounding box center [819, 587] width 100 height 102
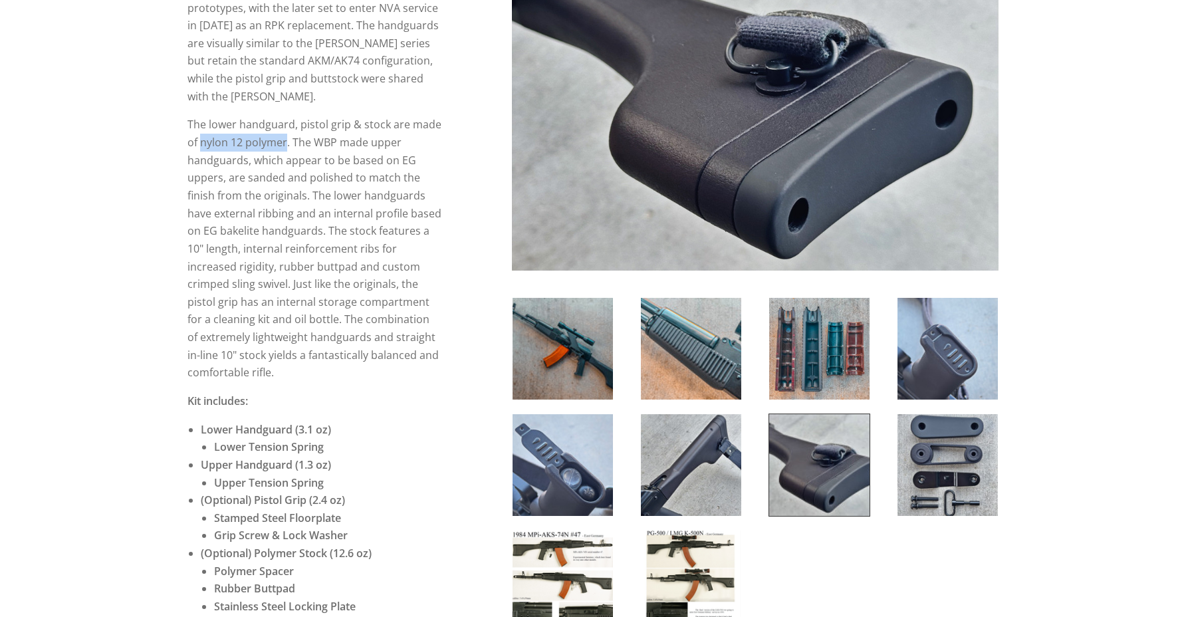
click at [698, 489] on img at bounding box center [691, 465] width 100 height 102
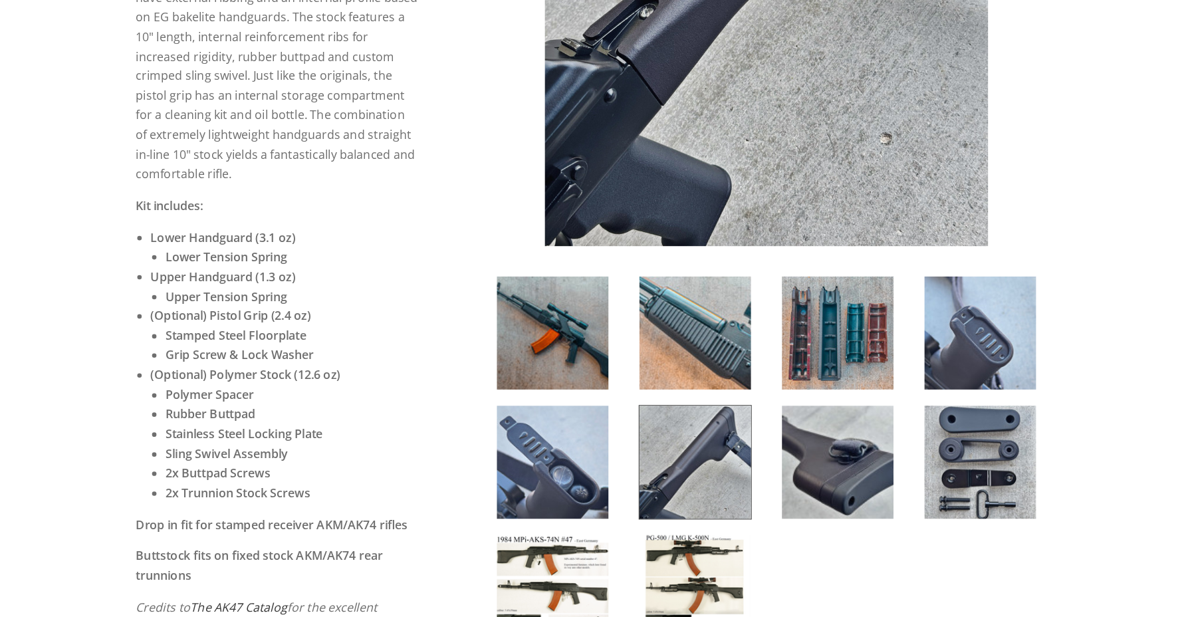
scroll to position [446, 0]
click at [582, 499] on img at bounding box center [563, 477] width 100 height 102
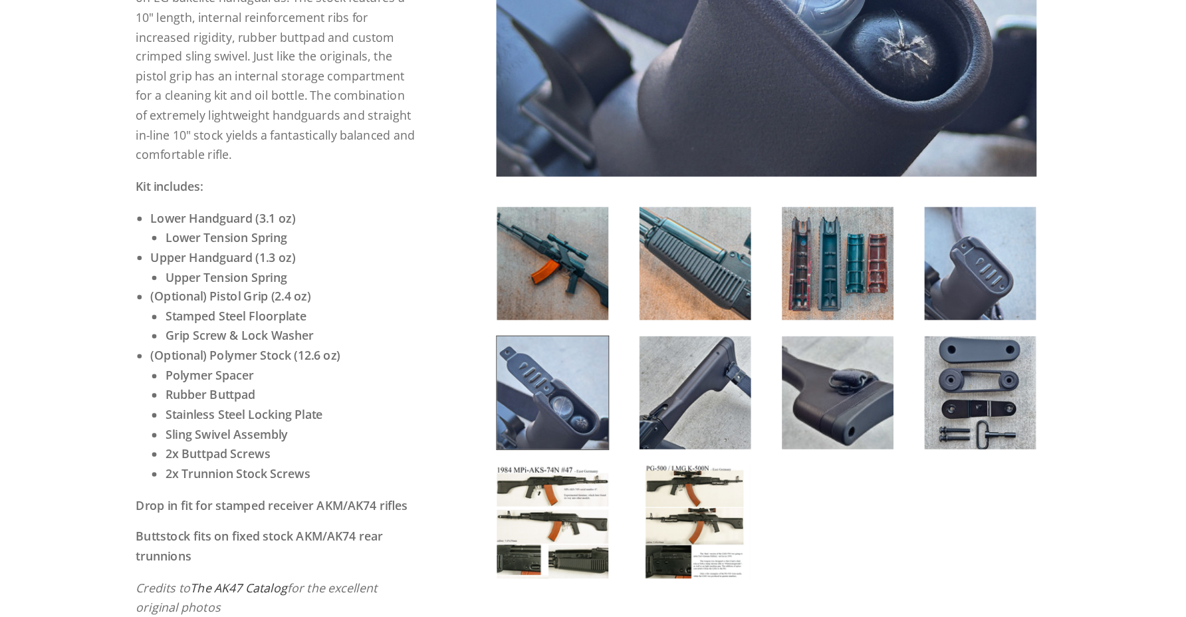
scroll to position [591, 0]
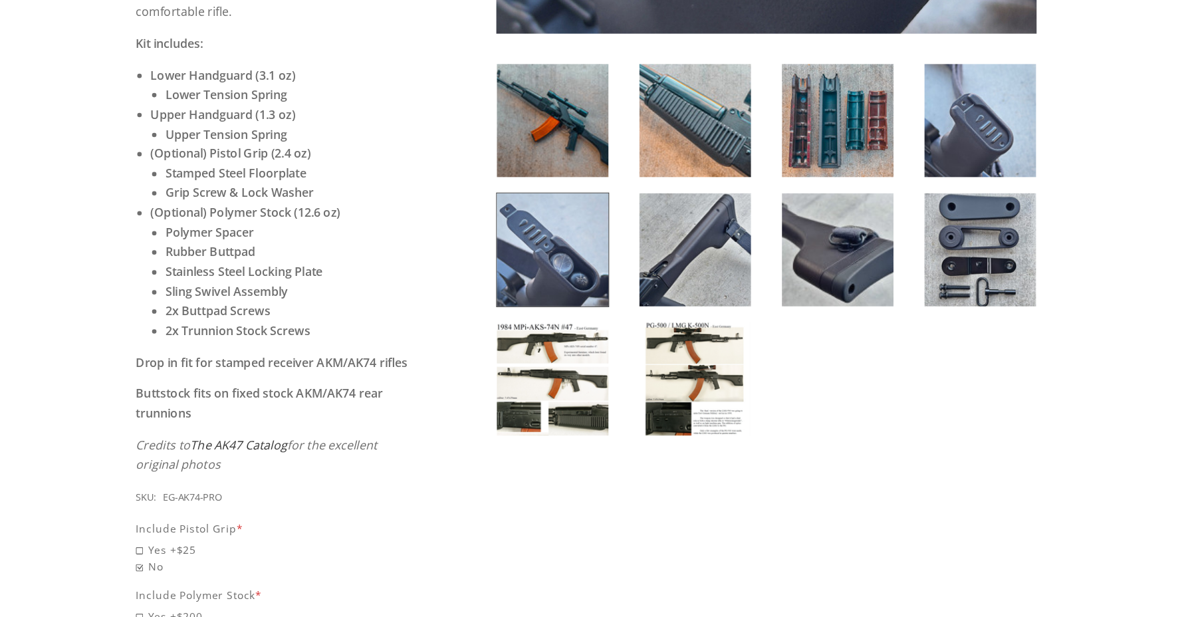
click at [680, 348] on div at bounding box center [755, 292] width 513 height 349
click at [673, 398] on img at bounding box center [691, 403] width 100 height 102
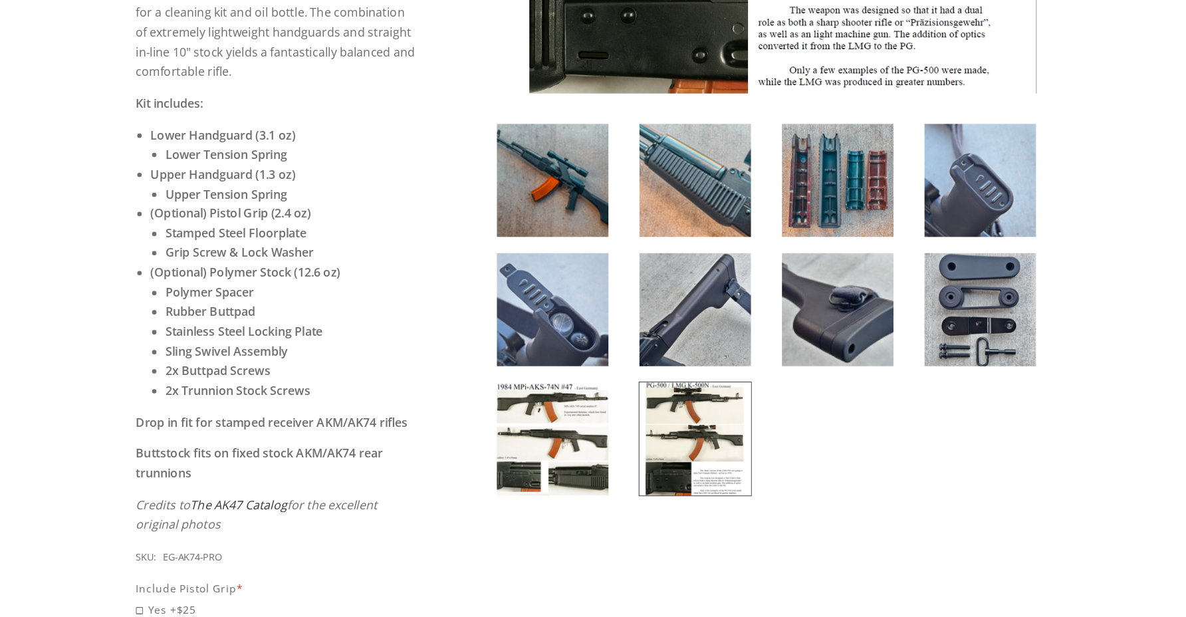
scroll to position [537, 0]
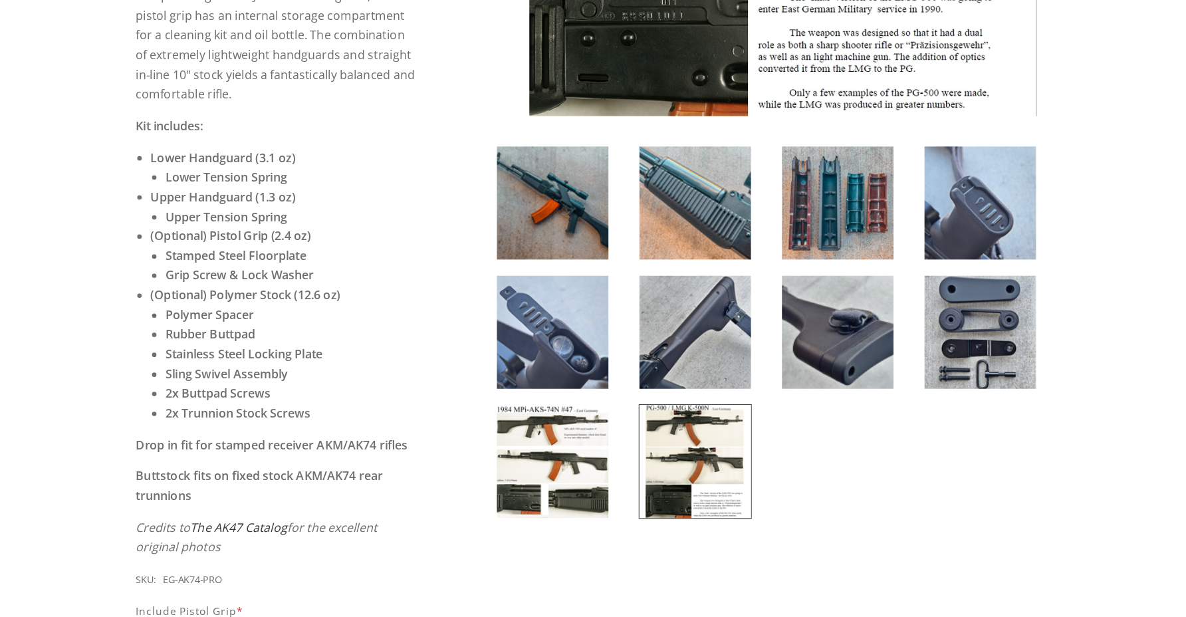
click at [572, 446] on img at bounding box center [563, 457] width 100 height 102
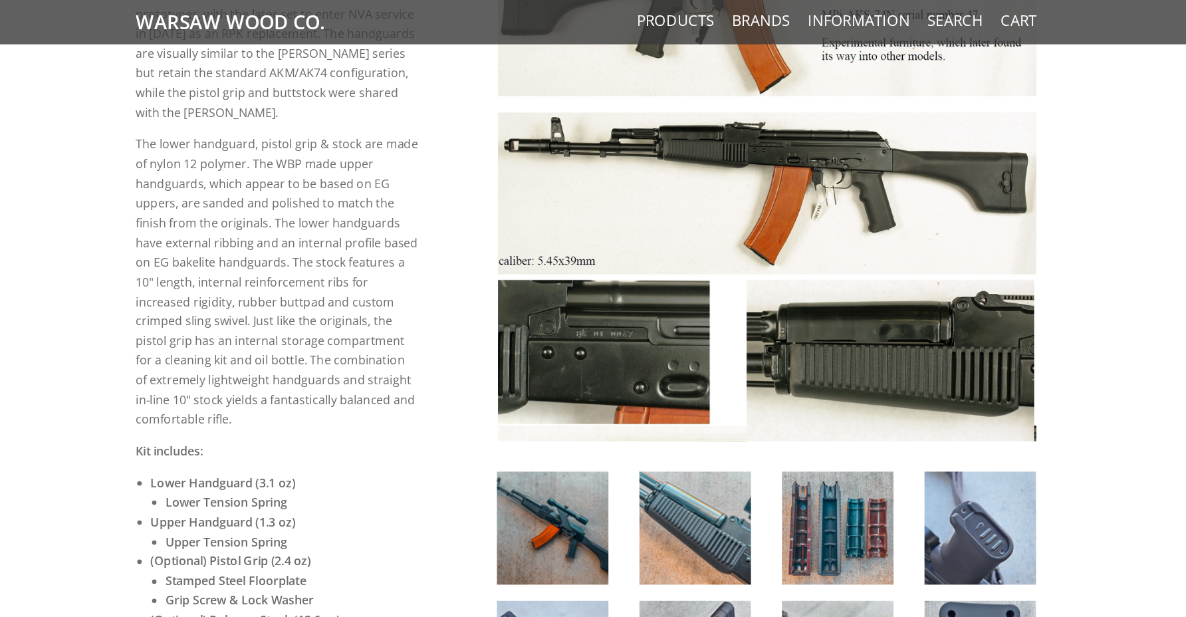
scroll to position [0, 0]
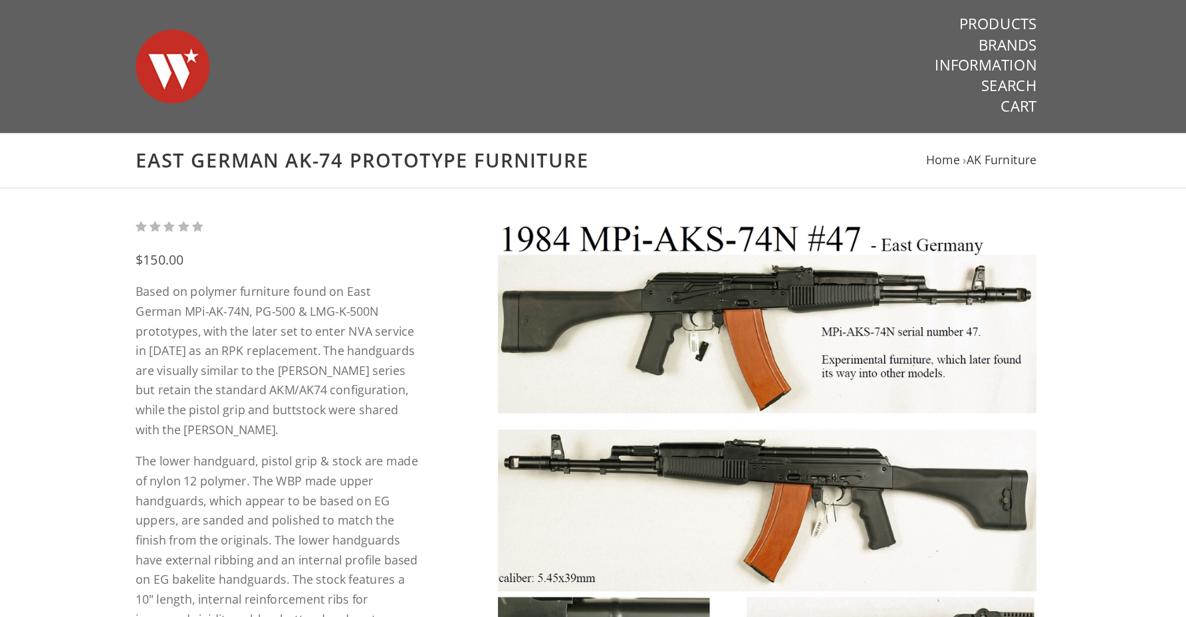
click at [239, 70] on img at bounding box center [221, 59] width 66 height 93
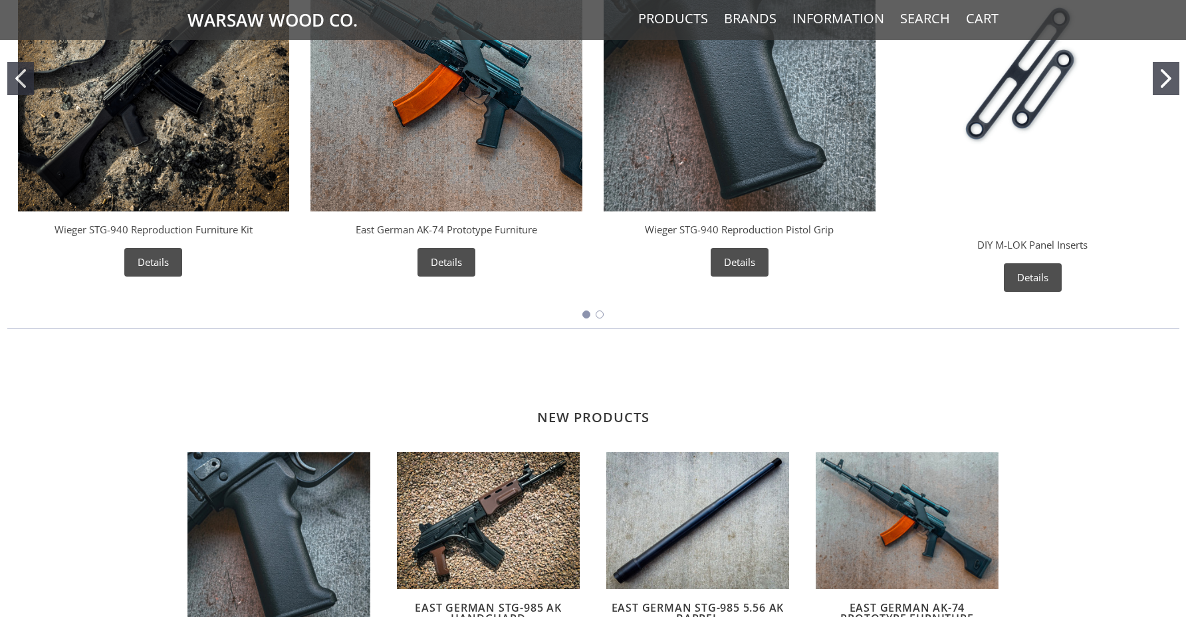
scroll to position [860, 0]
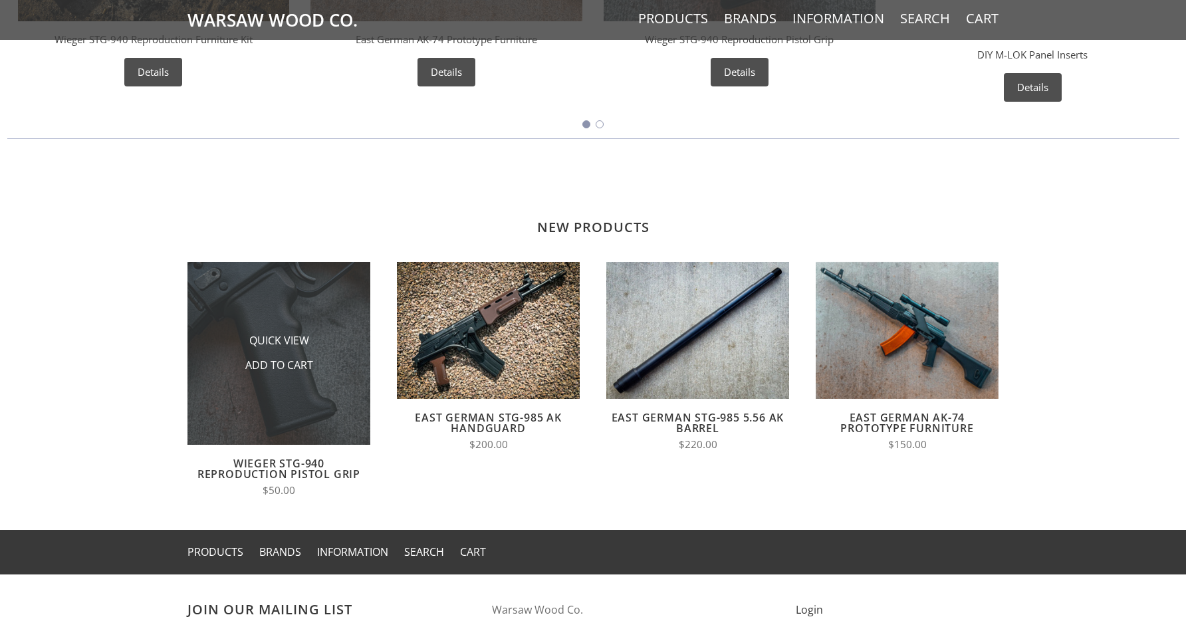
click at [260, 389] on img at bounding box center [279, 353] width 183 height 183
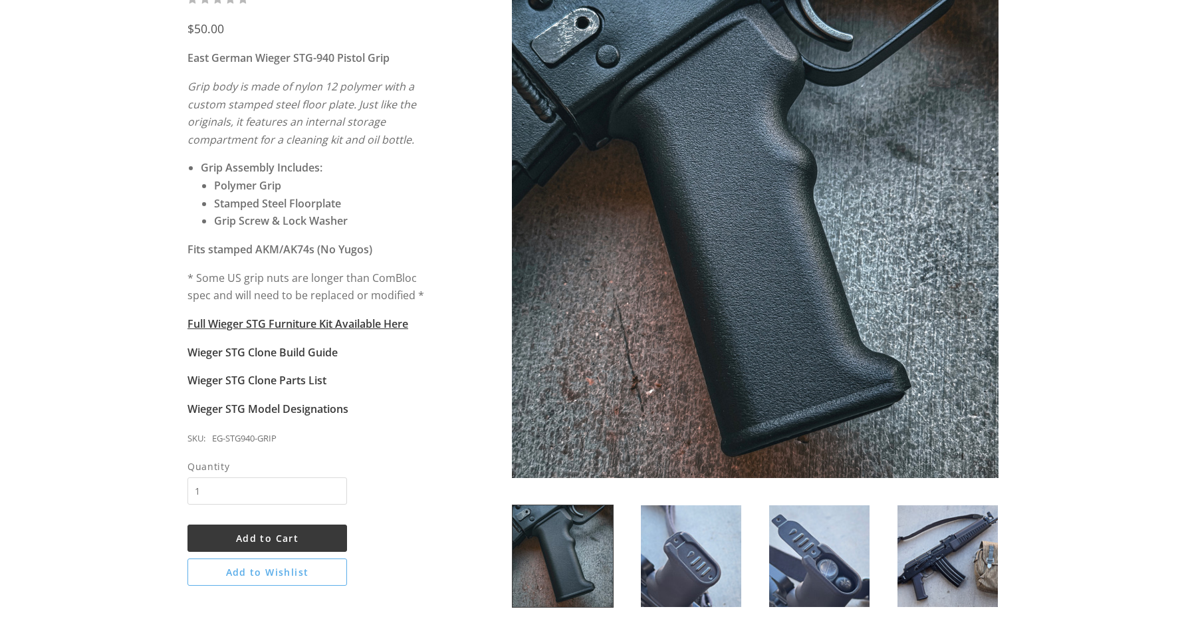
scroll to position [333, 0]
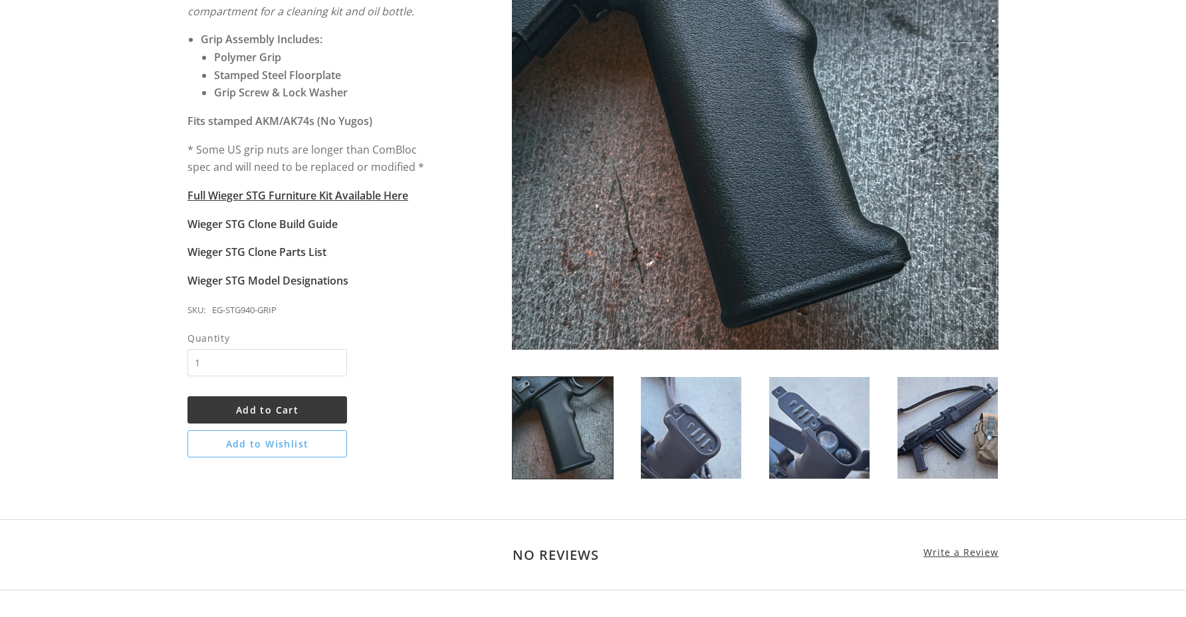
click at [713, 436] on img at bounding box center [691, 428] width 100 height 102
